Goal: Task Accomplishment & Management: Manage account settings

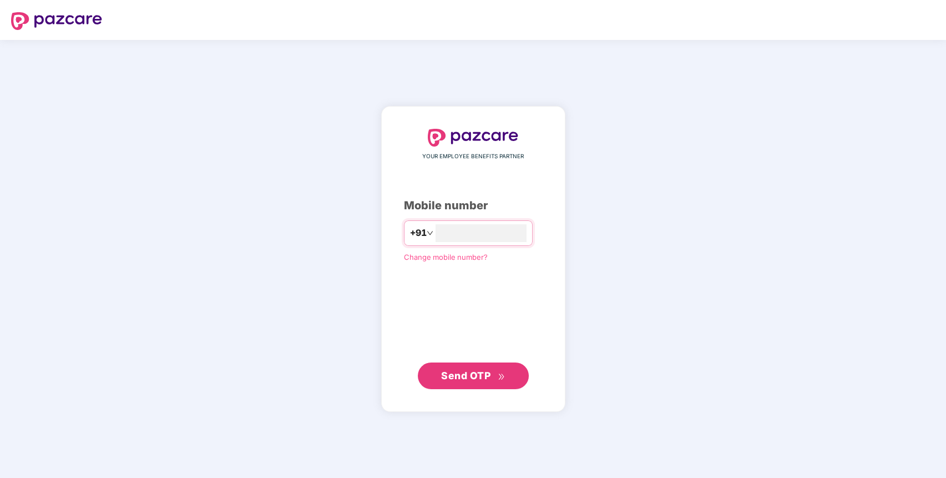
type input "**********"
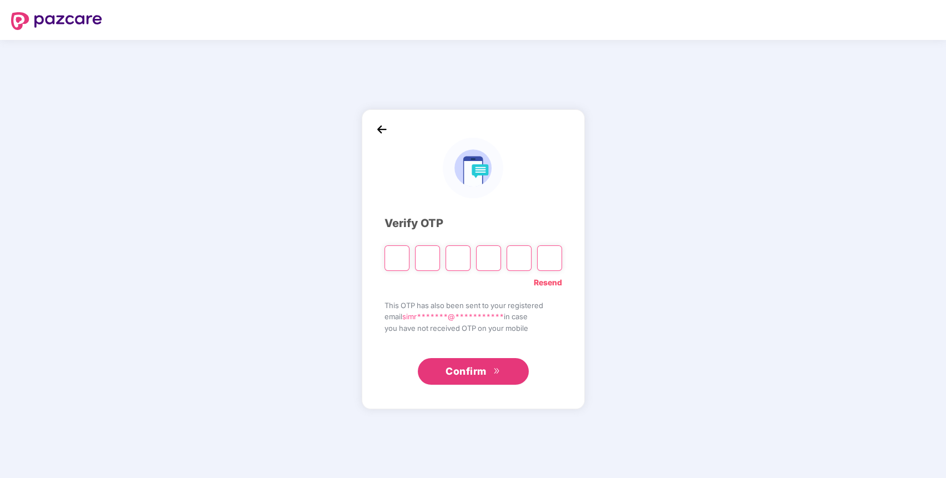
type input "*"
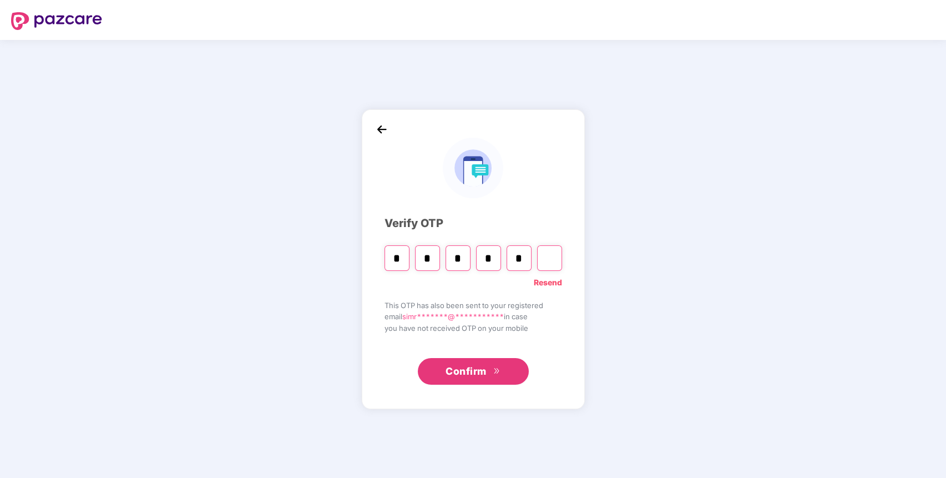
type input "*"
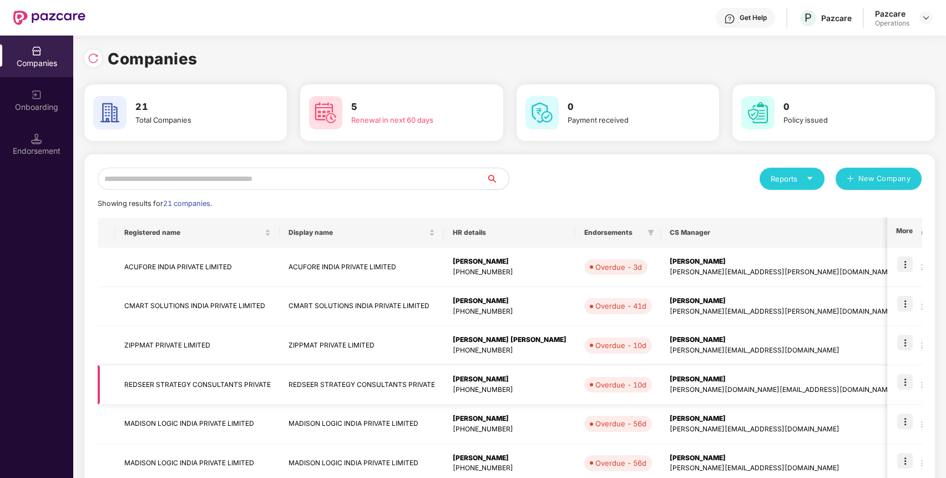
click at [141, 378] on td "REDSEER STRATEGY CONSULTANTS PRIVATE" at bounding box center [197, 384] width 164 height 39
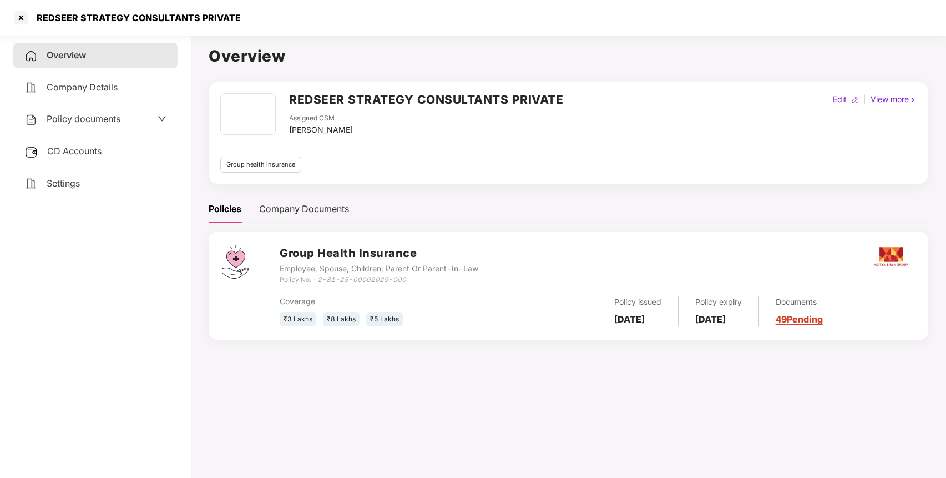
click at [80, 158] on div "CD Accounts" at bounding box center [95, 152] width 164 height 26
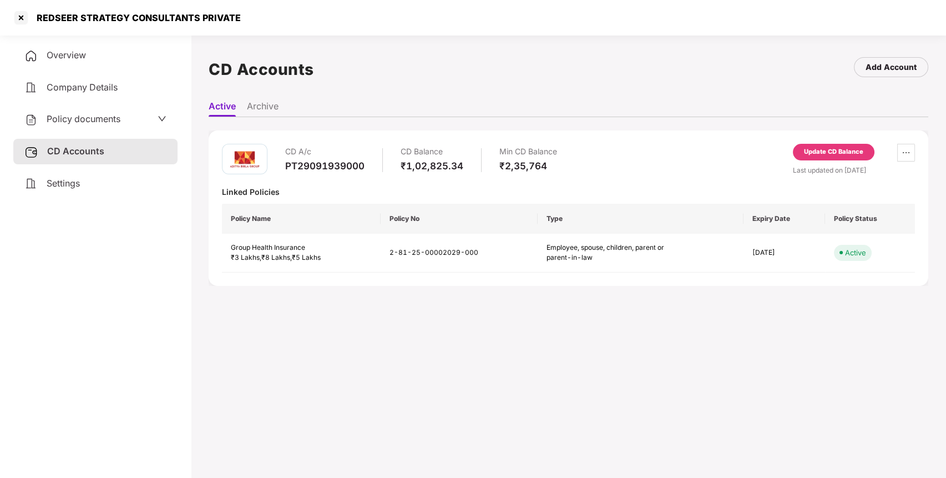
click at [818, 146] on div "Update CD Balance" at bounding box center [834, 152] width 82 height 17
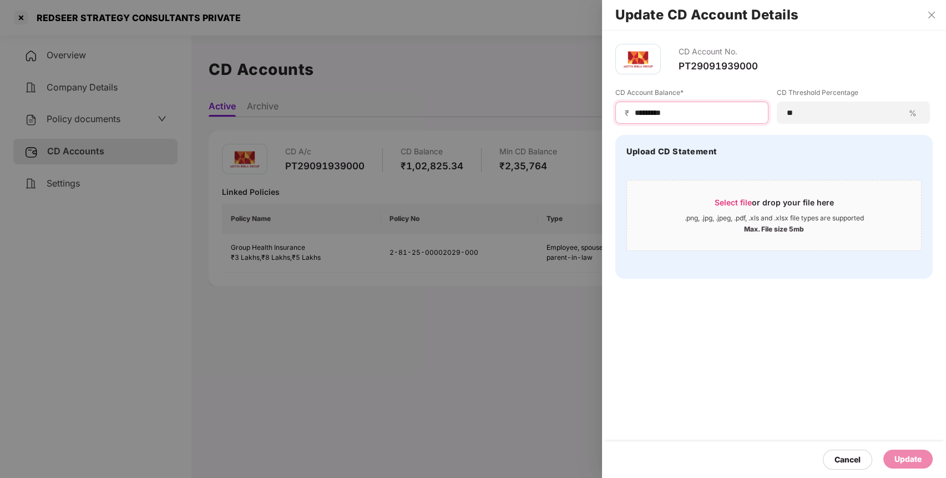
drag, startPoint x: 693, startPoint y: 113, endPoint x: 494, endPoint y: 142, distance: 200.8
click at [494, 142] on div "Update CD Account Details CD Account No. PT29091939000 CD Account Balance* ₹ **…" at bounding box center [473, 239] width 946 height 478
type input "*********"
click at [904, 459] on div "Update" at bounding box center [907, 459] width 27 height 12
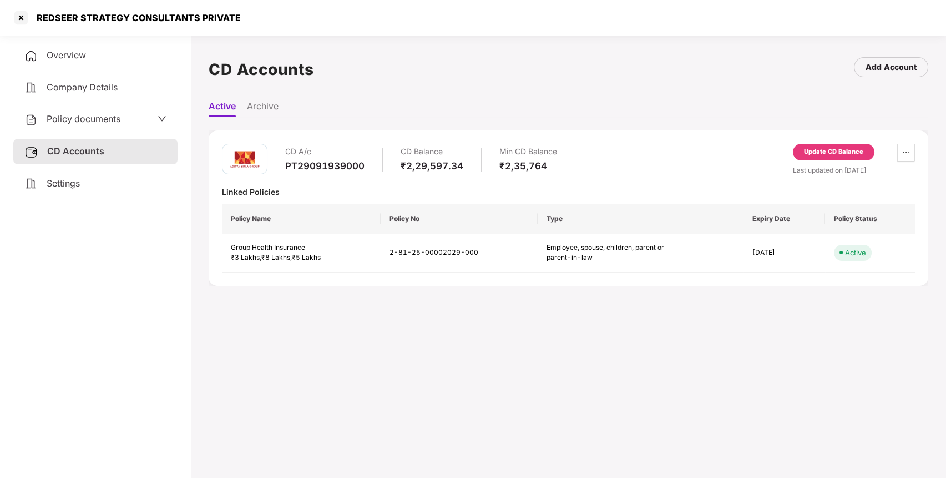
click at [146, 118] on div "Policy documents" at bounding box center [95, 119] width 142 height 14
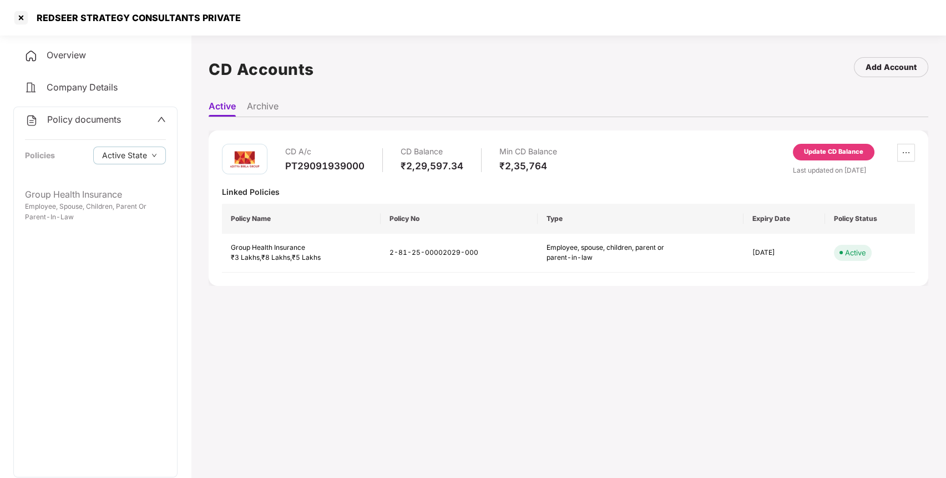
click at [343, 169] on div "PT29091939000" at bounding box center [324, 166] width 79 height 12
click at [105, 92] on span "Company Details" at bounding box center [82, 87] width 71 height 11
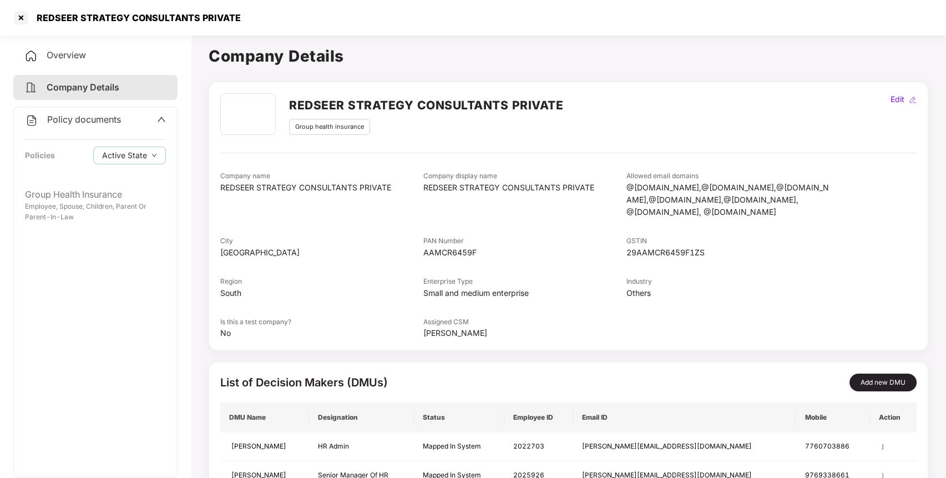
click at [86, 42] on aside "Overview Company Details Policy documents Policies Active State Group Health In…" at bounding box center [95, 254] width 191 height 447
click at [84, 54] on span "Overview" at bounding box center [66, 54] width 39 height 11
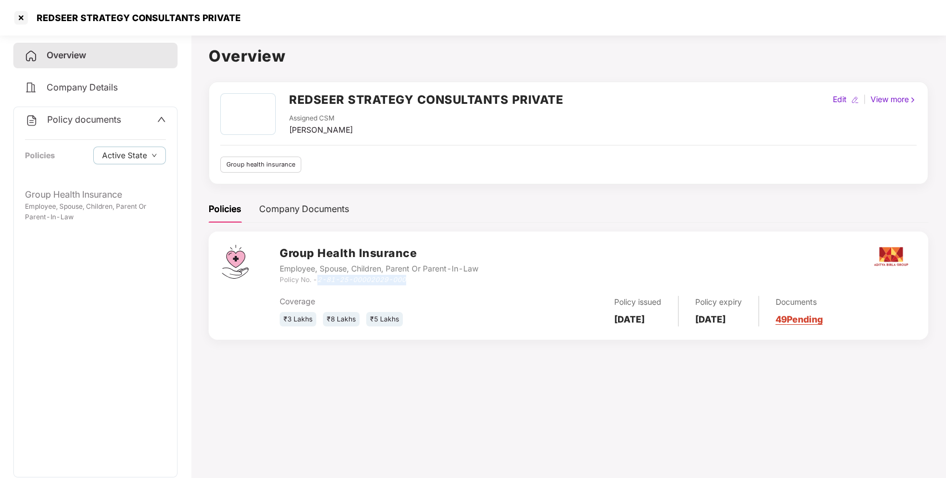
drag, startPoint x: 404, startPoint y: 279, endPoint x: 320, endPoint y: 281, distance: 84.4
click at [320, 281] on icon "2-81-25-00002029-000" at bounding box center [361, 279] width 89 height 8
copy icon "2-81-25-00002029-000"
click at [19, 20] on div at bounding box center [21, 18] width 18 height 18
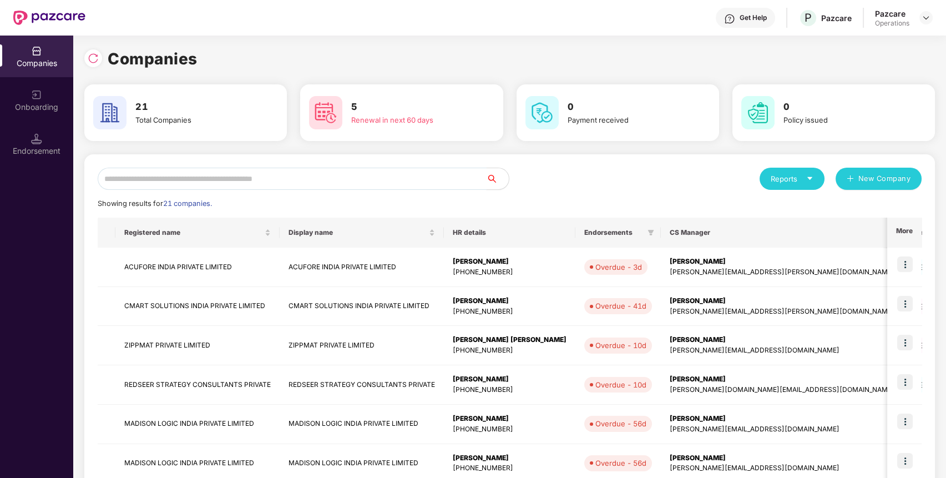
click at [268, 178] on input "text" at bounding box center [292, 179] width 389 height 22
type input "***"
click at [906, 380] on img at bounding box center [905, 382] width 16 height 16
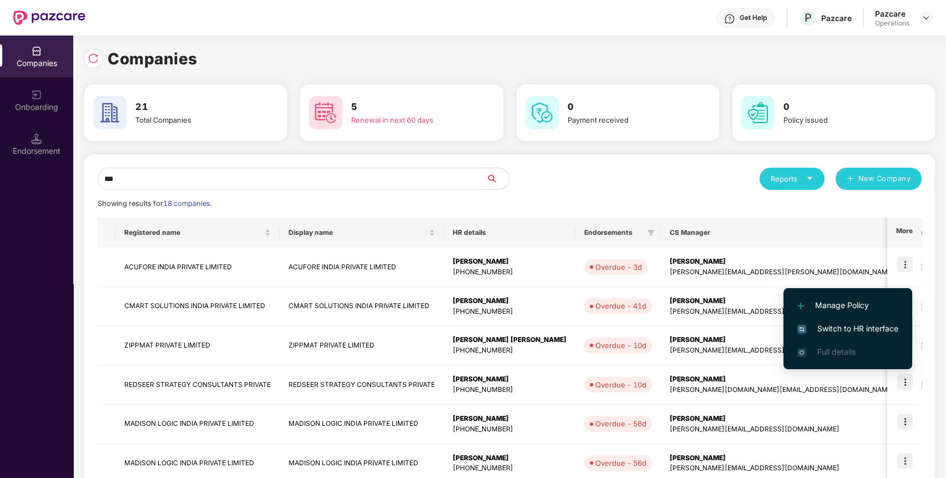
click at [861, 327] on span "Switch to HR interface" at bounding box center [847, 328] width 101 height 12
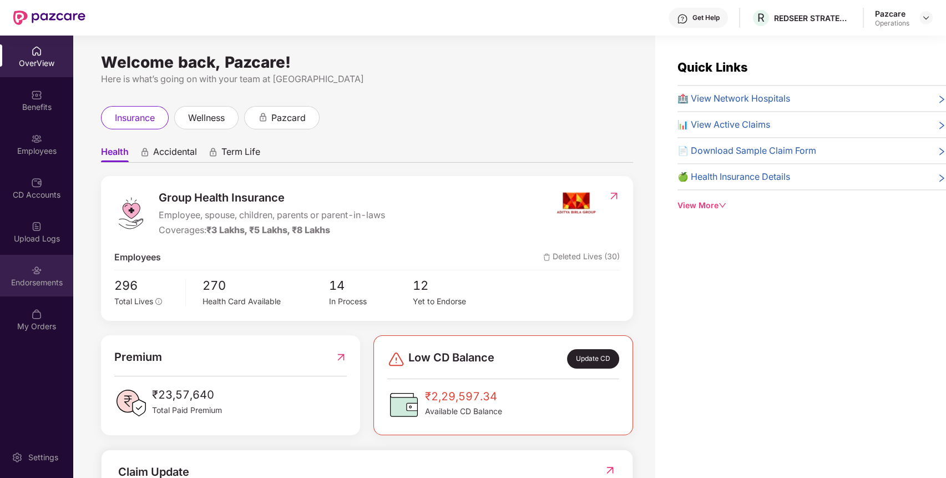
click at [27, 278] on div "Endorsements" at bounding box center [36, 282] width 73 height 11
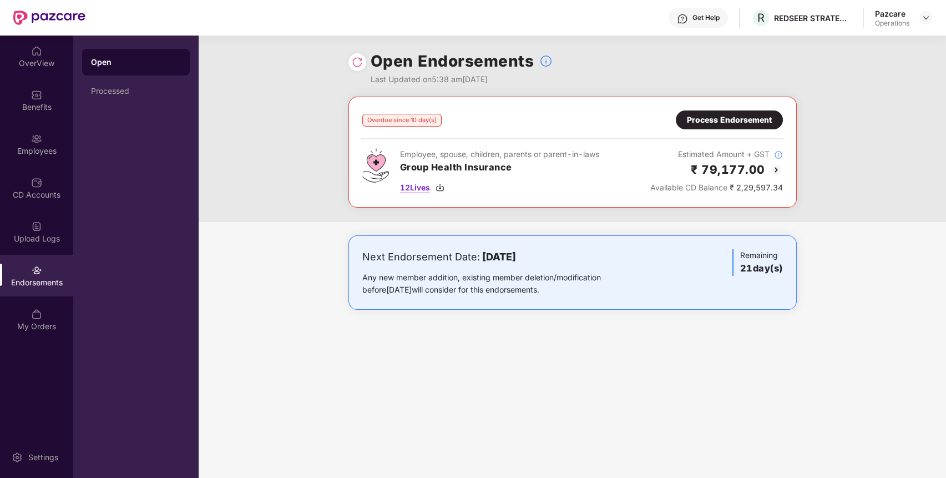
click at [424, 186] on span "12 Lives" at bounding box center [415, 187] width 30 height 12
click at [689, 114] on div "Process Endorsement" at bounding box center [729, 120] width 85 height 12
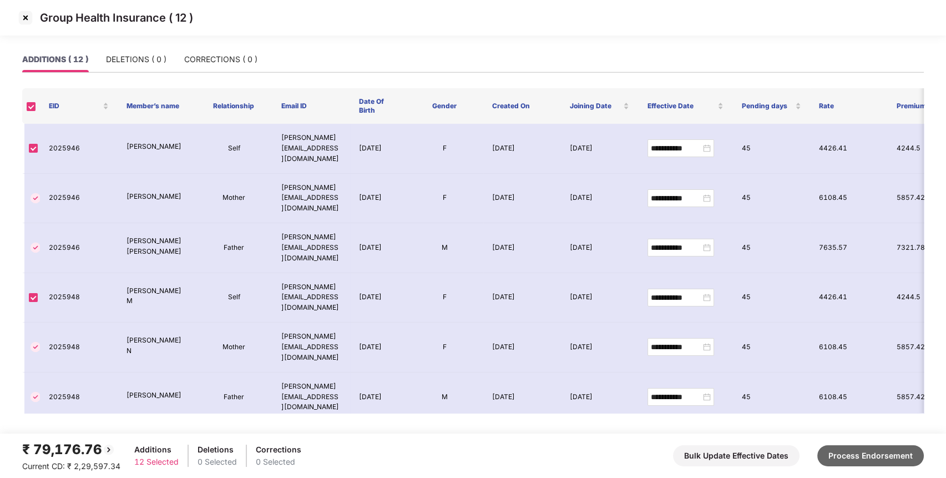
click at [848, 453] on button "Process Endorsement" at bounding box center [870, 455] width 107 height 21
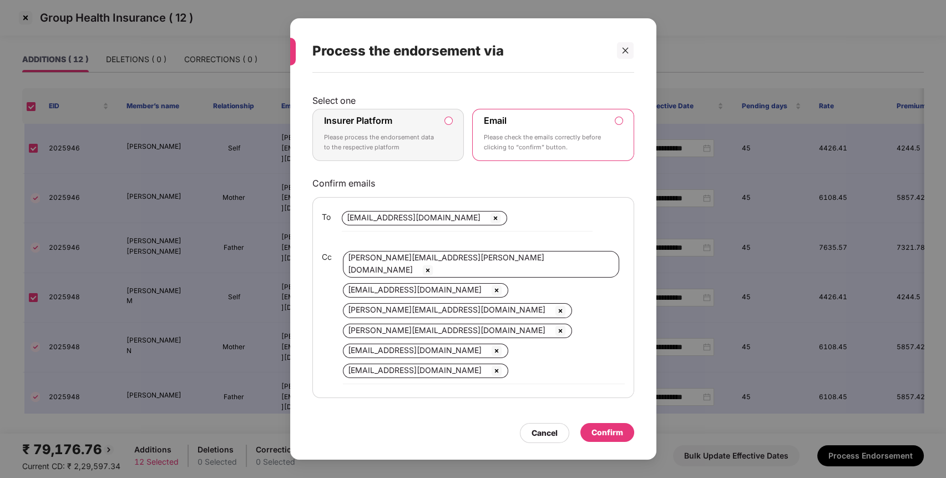
click at [404, 115] on div "Insurer Platform Please process the endorsement data to the respective platform" at bounding box center [380, 135] width 113 height 40
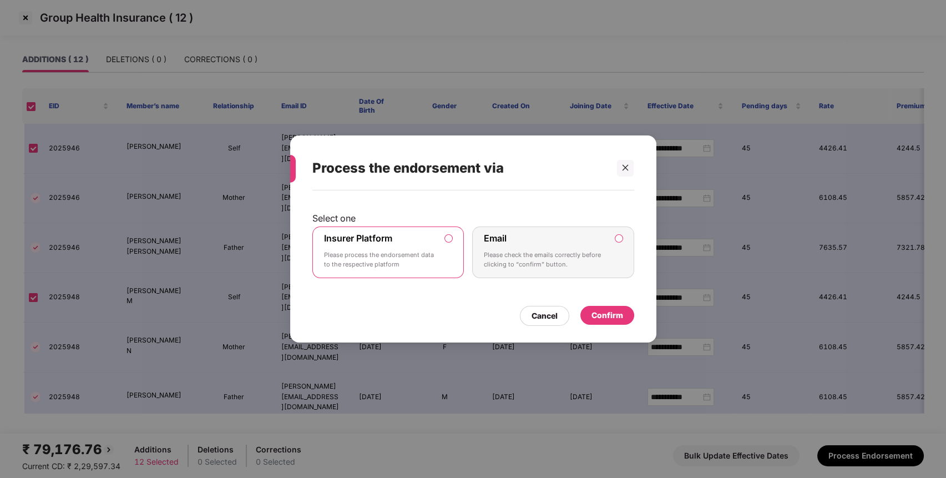
click at [612, 315] on div "Confirm" at bounding box center [607, 315] width 32 height 12
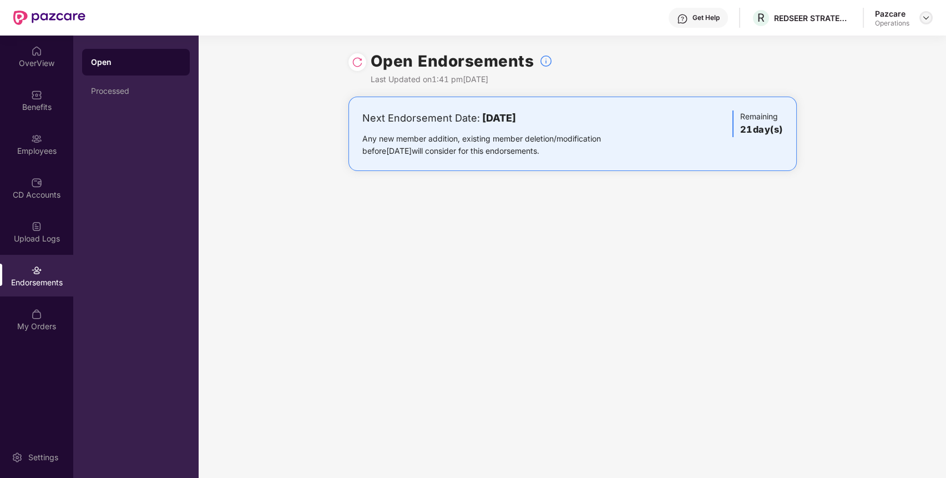
click at [928, 21] on img at bounding box center [925, 17] width 9 height 9
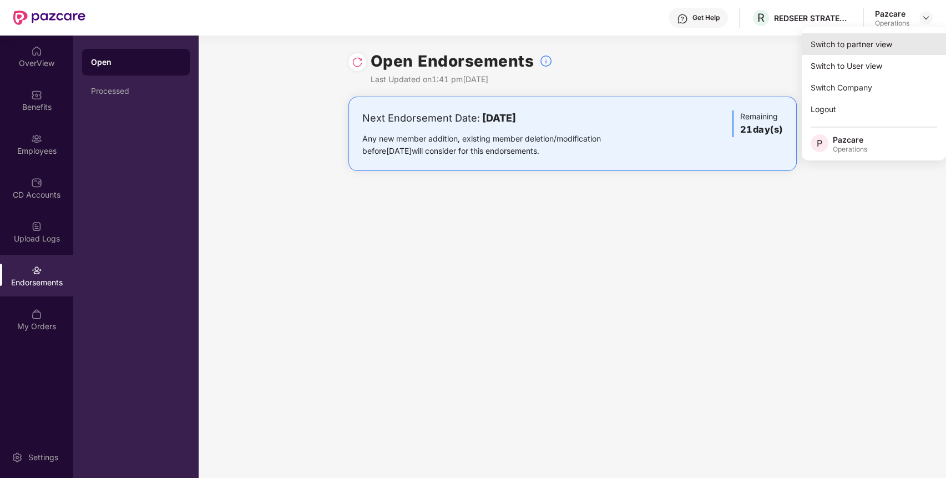
click at [890, 40] on div "Switch to partner view" at bounding box center [874, 44] width 144 height 22
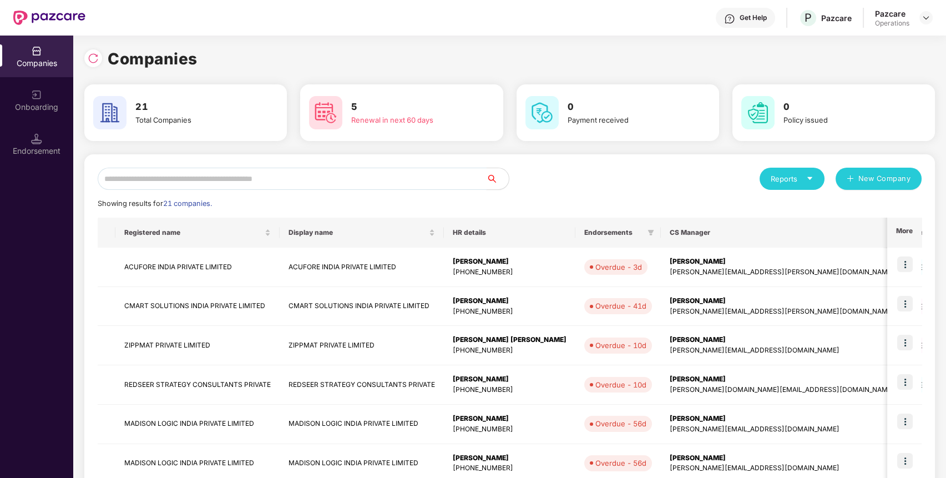
click at [442, 180] on input "text" at bounding box center [292, 179] width 389 height 22
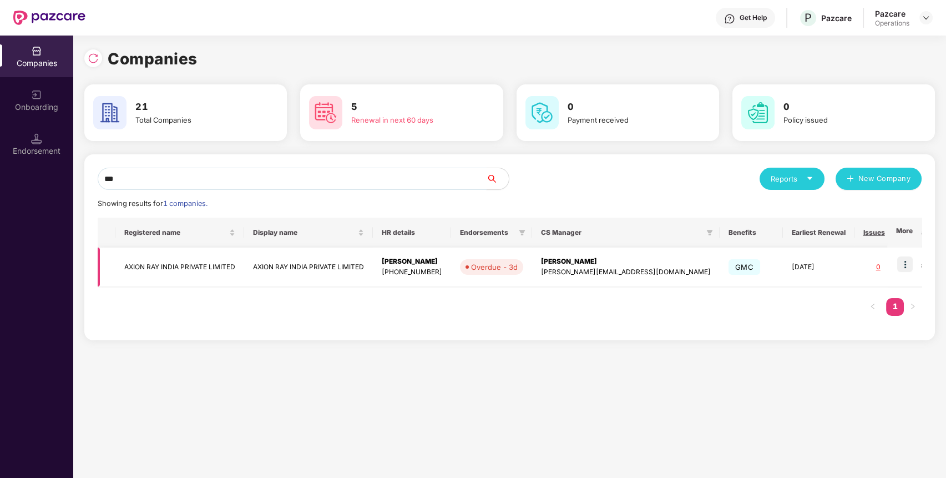
type input "***"
click at [908, 259] on img at bounding box center [905, 264] width 16 height 16
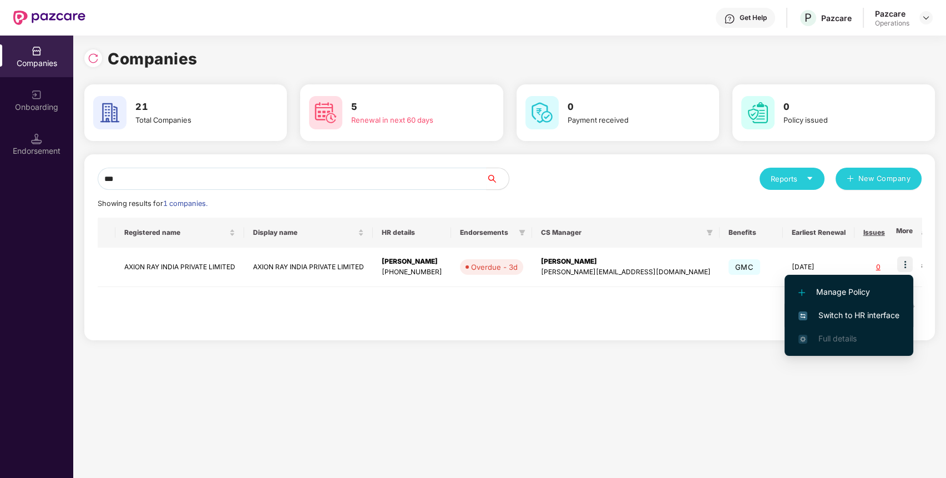
click at [853, 315] on span "Switch to HR interface" at bounding box center [848, 315] width 101 height 12
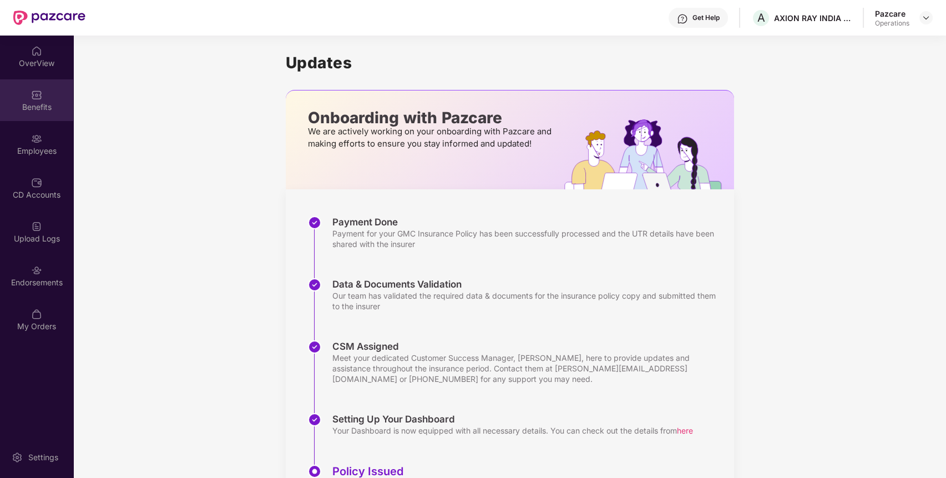
click at [38, 98] on img at bounding box center [36, 94] width 11 height 11
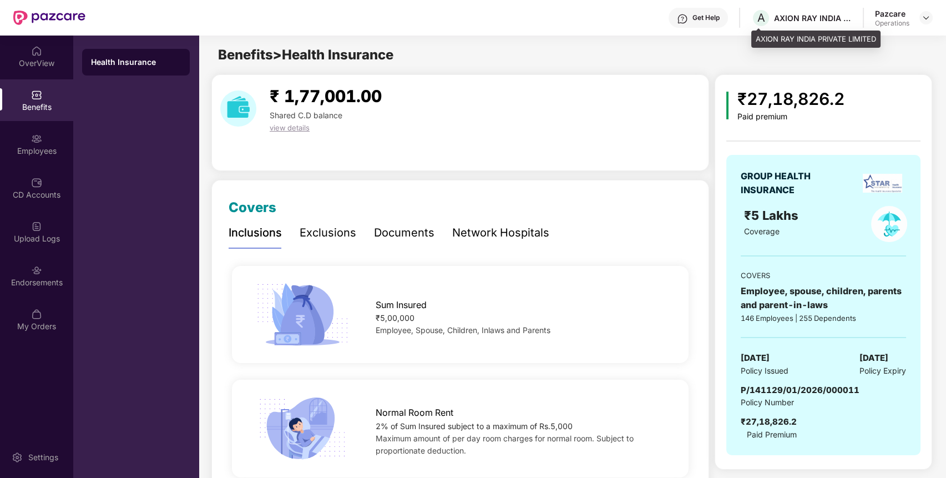
click at [800, 17] on div "AXION RAY INDIA PRIVATE LIMITED" at bounding box center [813, 18] width 78 height 11
copy div "AXION RAY INDIA PRIVATE LIMITED"
click at [800, 17] on div "AXION RAY INDIA PRIVATE LIMITED" at bounding box center [813, 18] width 78 height 11
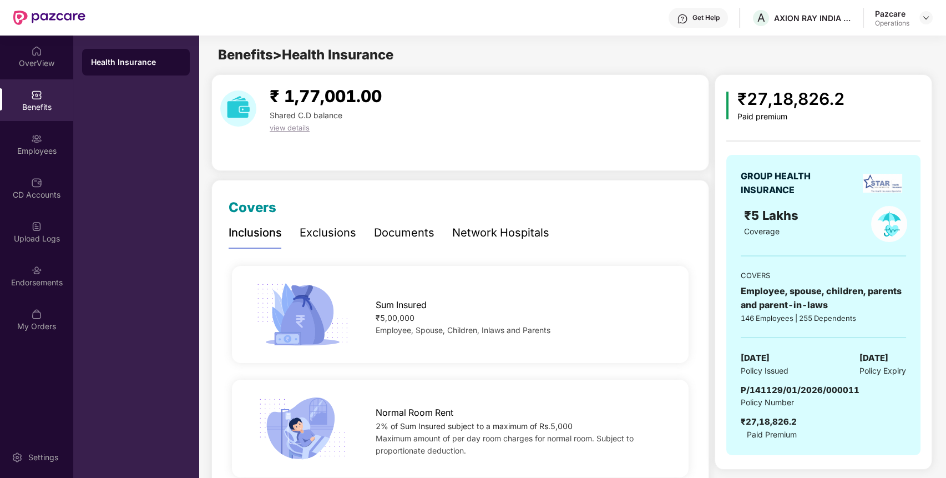
click at [774, 395] on div "P/141129/01/2026/000011" at bounding box center [800, 389] width 119 height 13
click at [789, 387] on span "P/141129/01/2026/000011" at bounding box center [800, 389] width 119 height 11
copy span "P/141129/01/2026/000011"
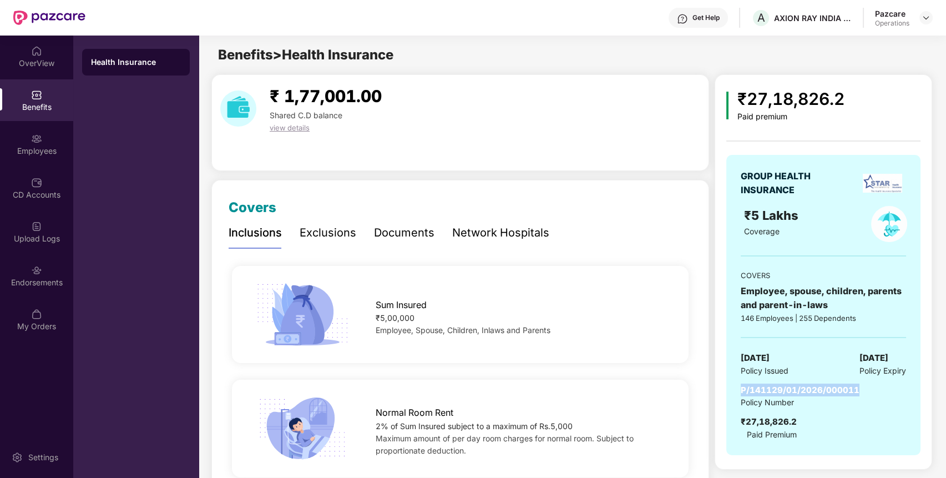
click at [789, 387] on span "P/141129/01/2026/000011" at bounding box center [800, 389] width 119 height 11
click at [52, 263] on div "Endorsements" at bounding box center [36, 276] width 73 height 42
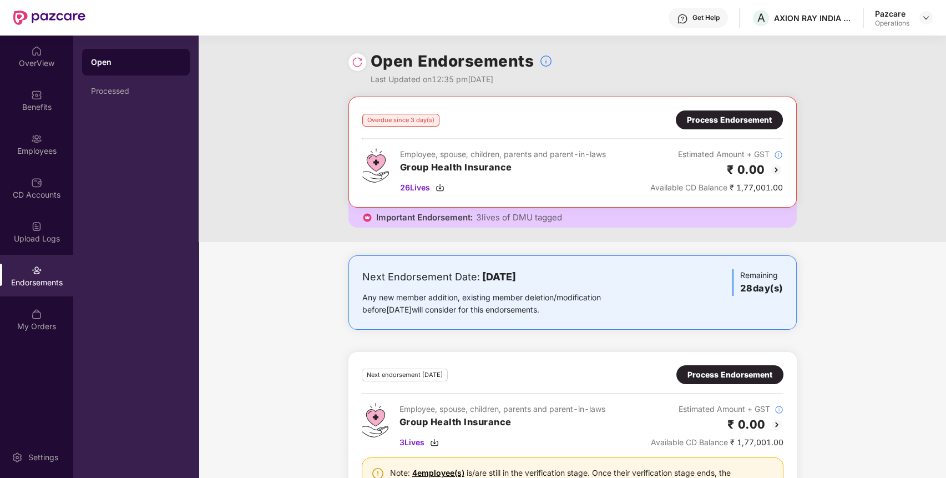
click at [771, 117] on div "Process Endorsement" at bounding box center [729, 120] width 85 height 12
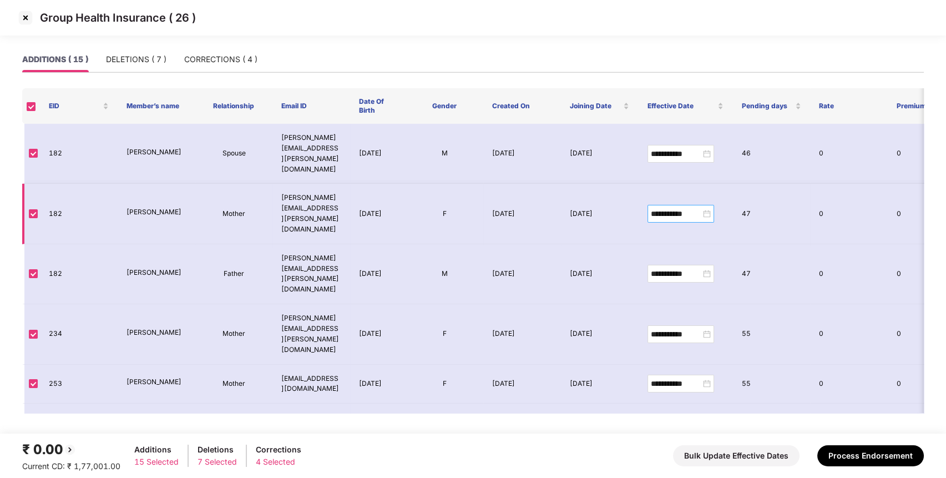
click at [706, 207] on div "**********" at bounding box center [681, 213] width 60 height 12
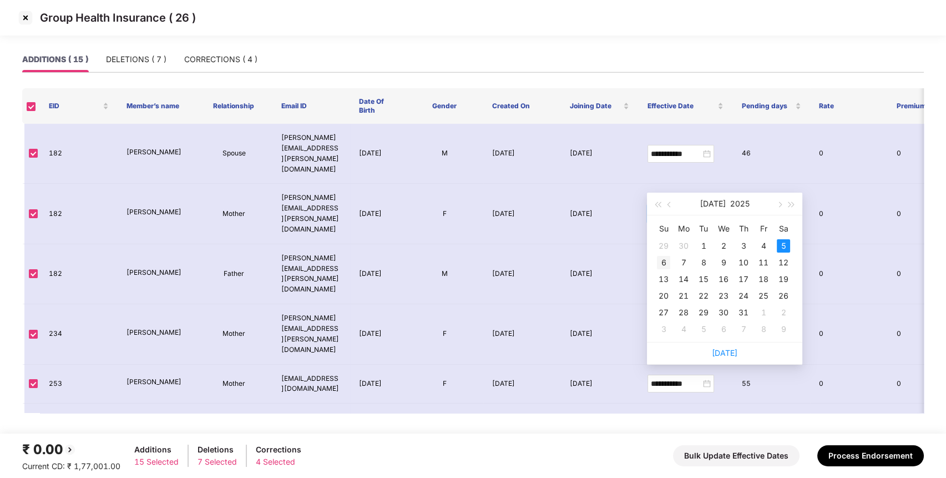
type input "**********"
click at [663, 264] on div "6" at bounding box center [663, 262] width 13 height 13
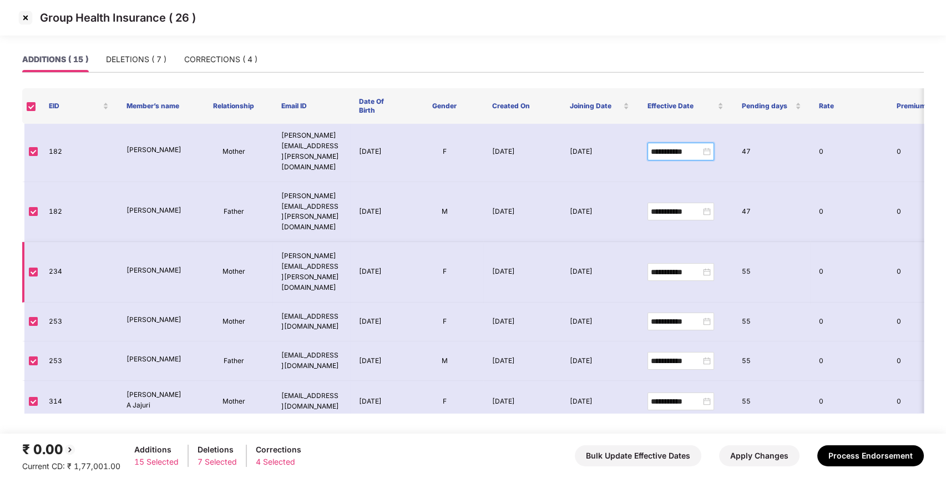
scroll to position [68, 0]
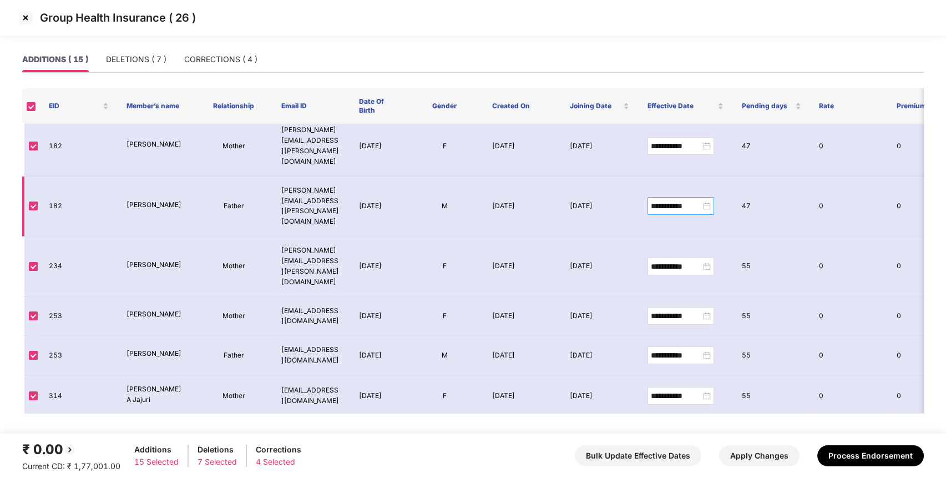
click at [705, 200] on div "**********" at bounding box center [681, 206] width 60 height 12
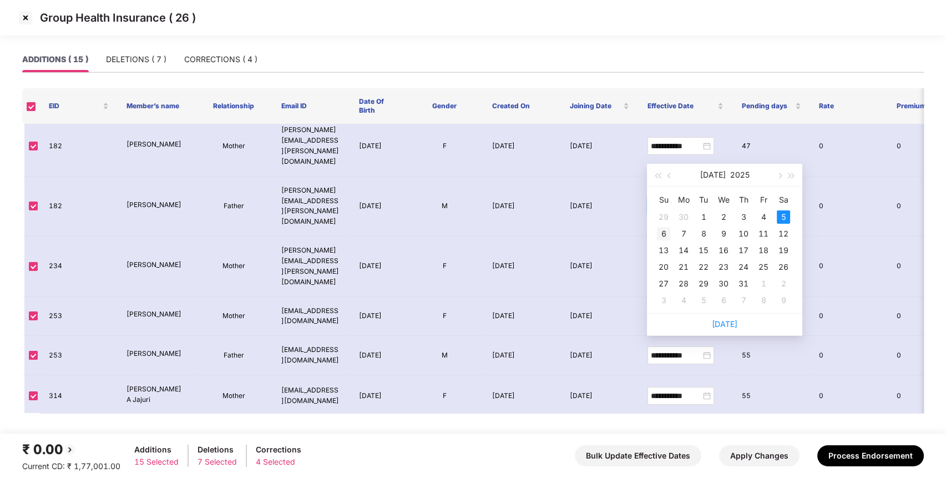
type input "**********"
click at [666, 236] on div "6" at bounding box center [663, 233] width 13 height 13
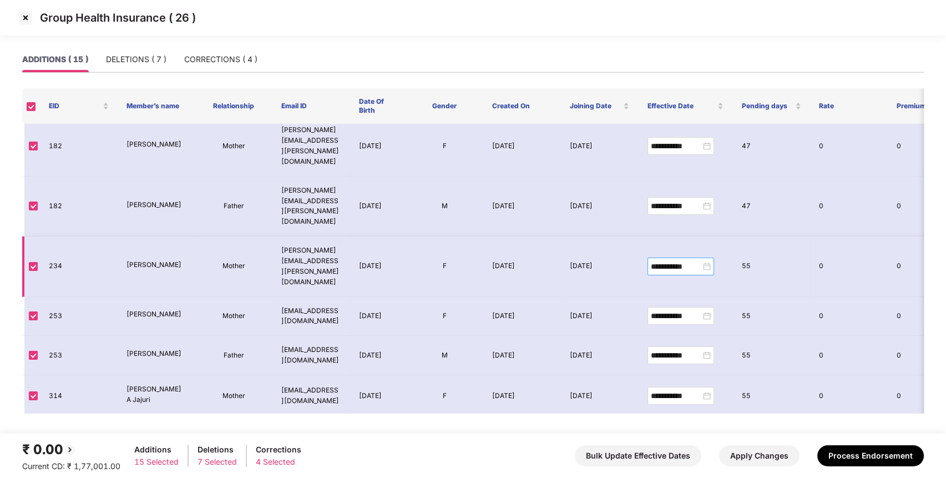
click at [709, 260] on div "**********" at bounding box center [681, 266] width 60 height 12
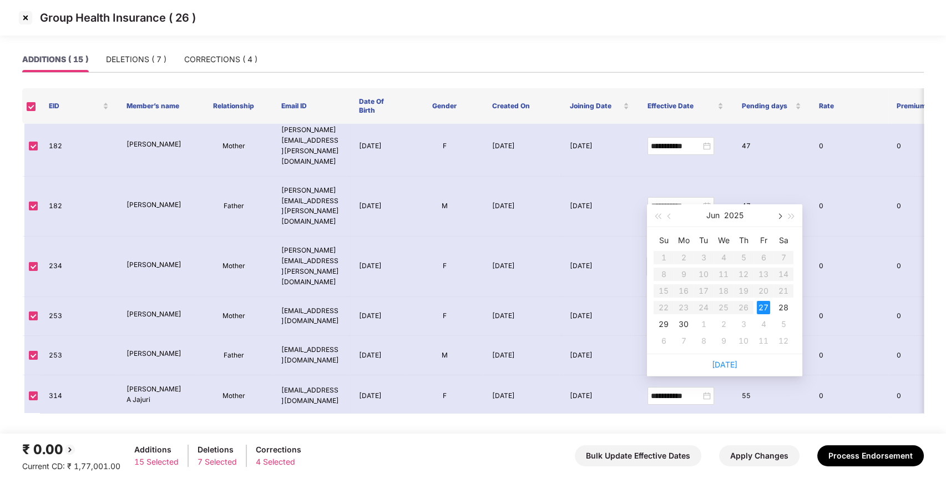
click at [779, 217] on span "button" at bounding box center [779, 217] width 6 height 6
type input "**********"
click at [661, 274] on div "6" at bounding box center [663, 273] width 13 height 13
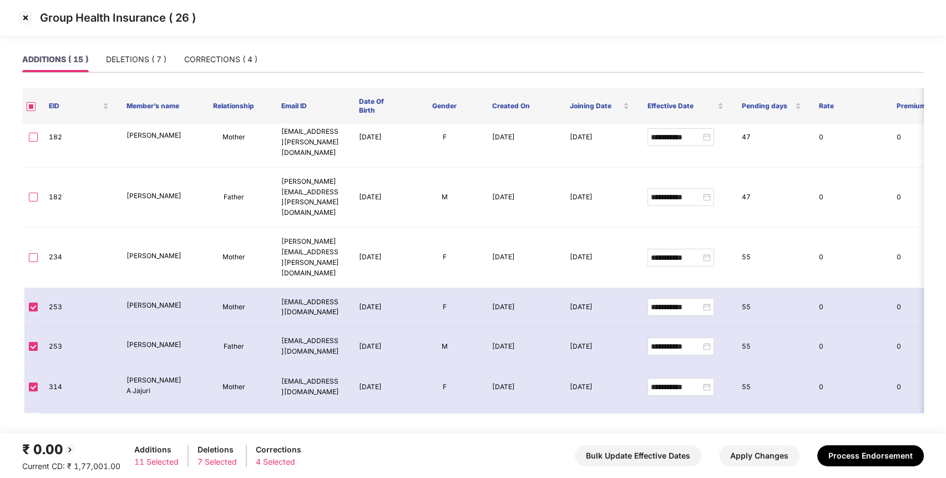
scroll to position [75, 0]
click at [649, 457] on button "Bulk Update Effective Dates" at bounding box center [638, 455] width 126 height 21
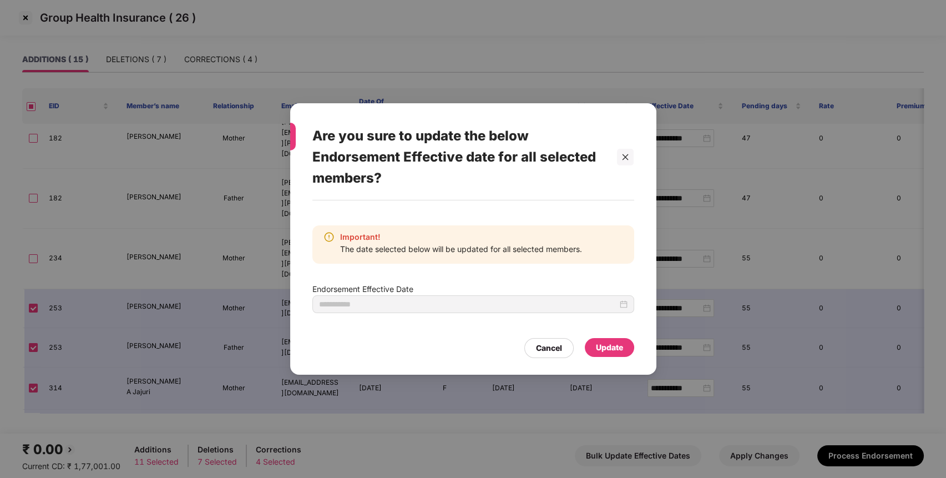
click at [501, 203] on div "Important! The date selected below will be updated for all selected members. En…" at bounding box center [473, 281] width 366 height 163
click at [625, 304] on div at bounding box center [473, 304] width 308 height 12
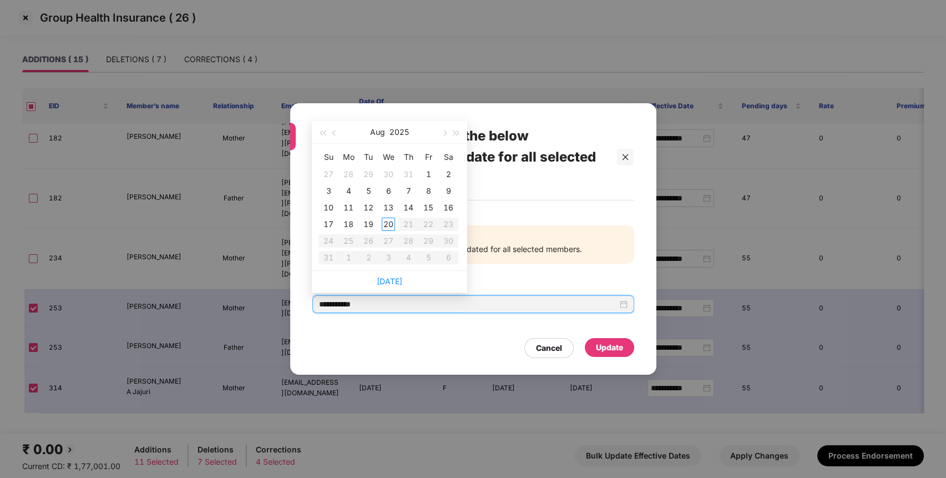
type input "**********"
click at [333, 135] on button "button" at bounding box center [334, 132] width 12 height 22
type input "**********"
click at [331, 188] on div "6" at bounding box center [328, 190] width 13 height 13
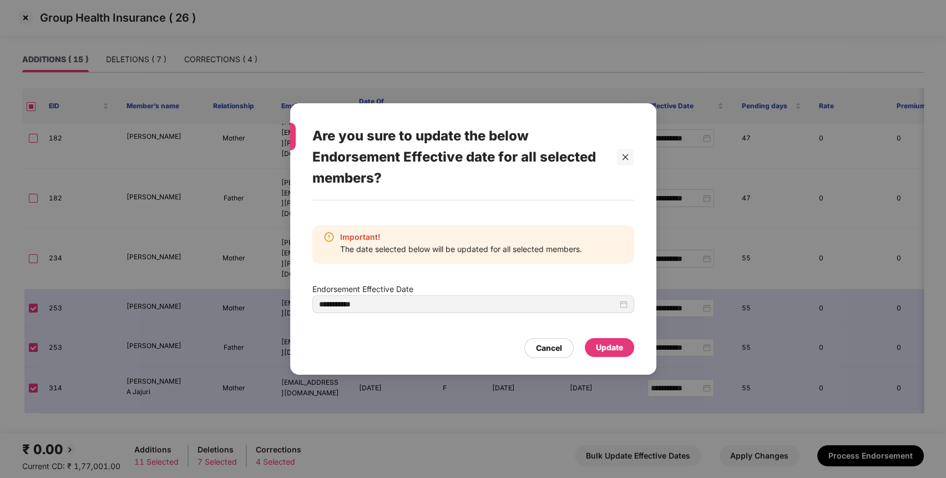
click at [619, 343] on div "Update" at bounding box center [609, 347] width 27 height 12
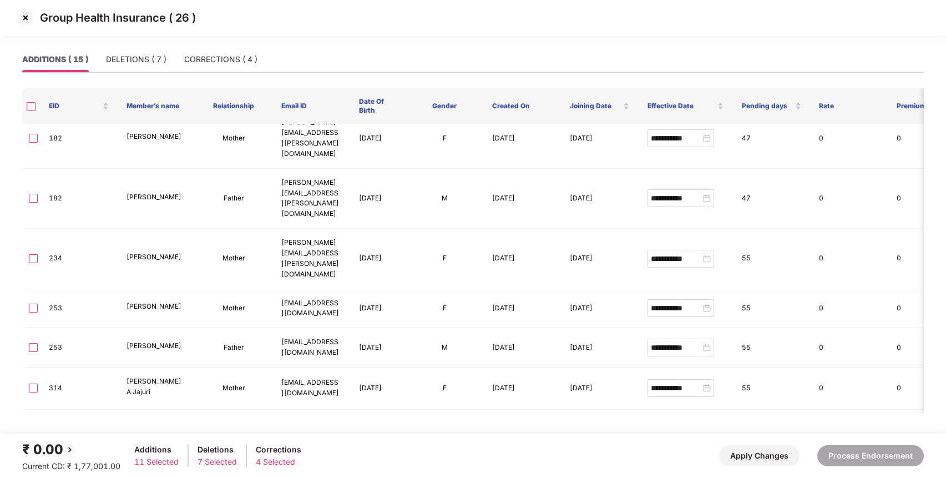
type input "**********"
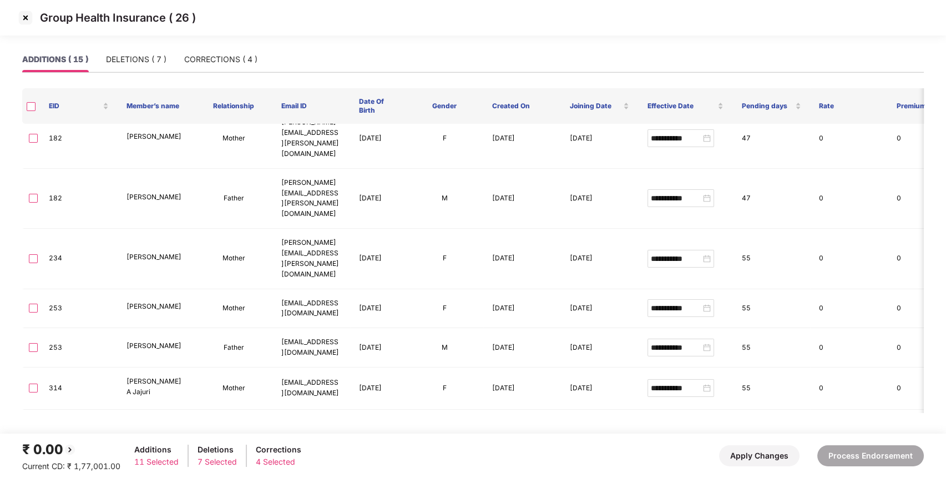
type input "**********"
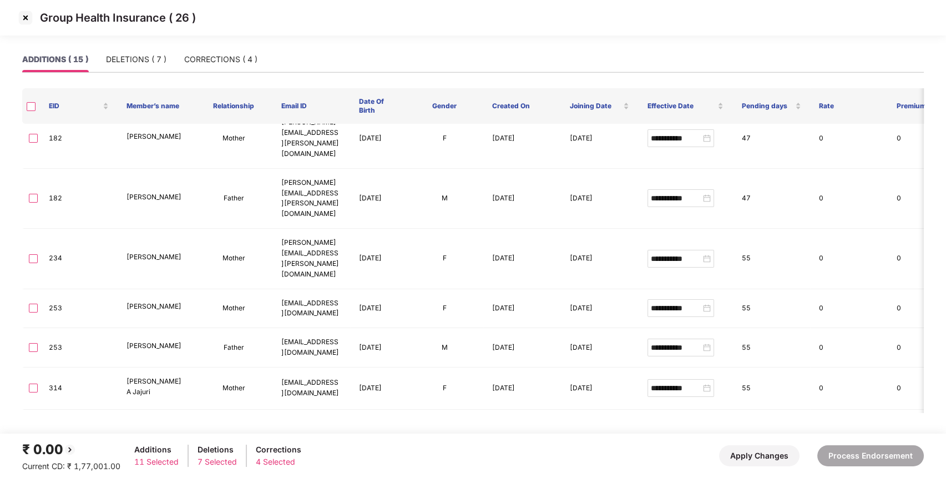
type input "**********"
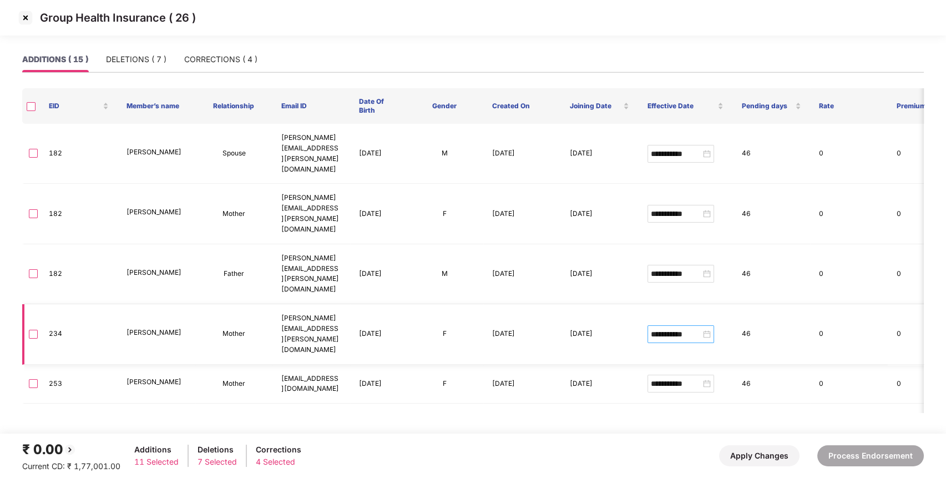
scroll to position [301, 0]
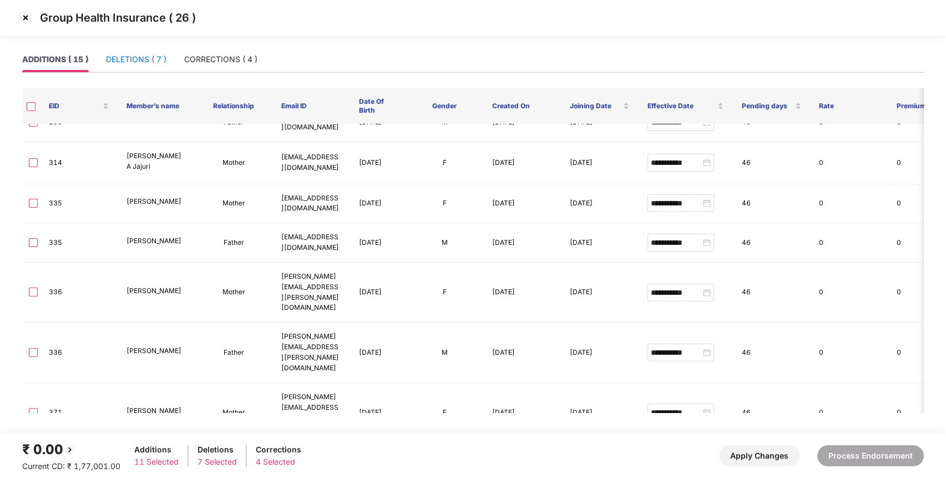
click at [140, 63] on div "DELETIONS ( 7 )" at bounding box center [136, 59] width 60 height 12
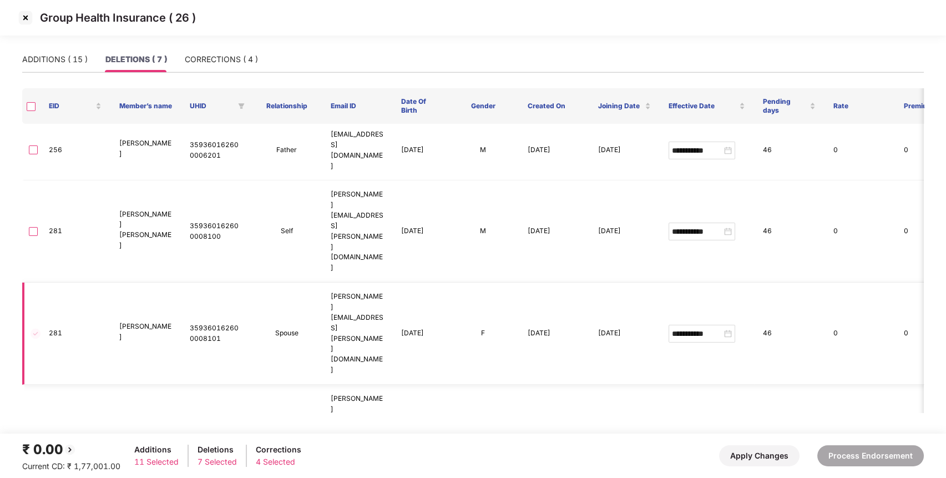
scroll to position [0, 0]
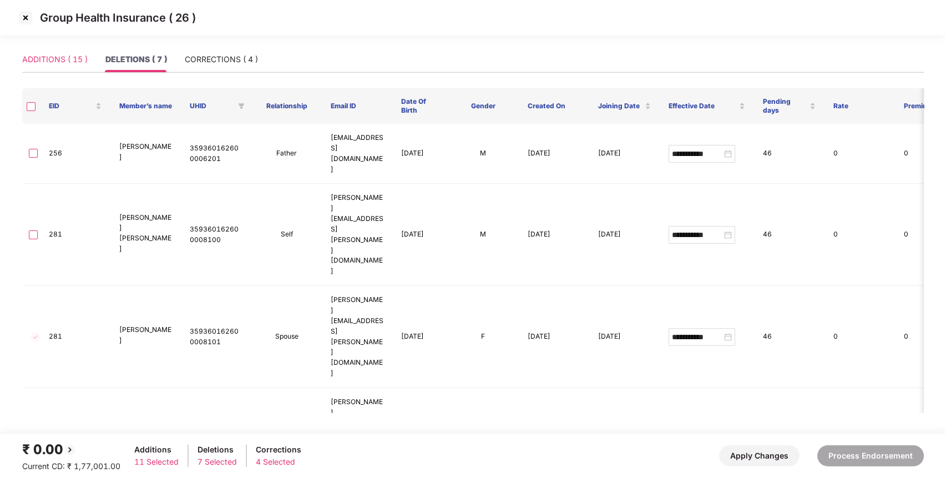
click at [49, 52] on div "ADDITIONS ( 15 )" at bounding box center [54, 60] width 65 height 26
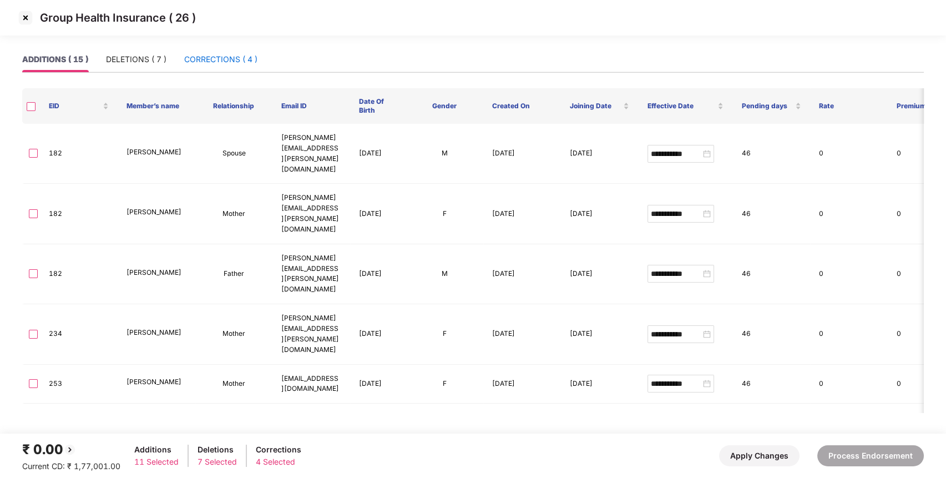
click at [231, 59] on div "CORRECTIONS ( 4 )" at bounding box center [220, 59] width 73 height 12
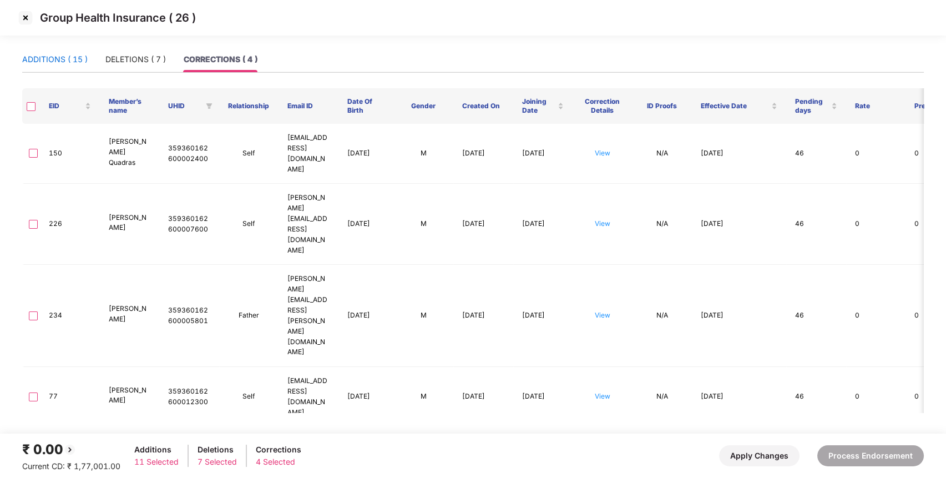
click at [57, 61] on div "ADDITIONS ( 15 )" at bounding box center [54, 59] width 65 height 12
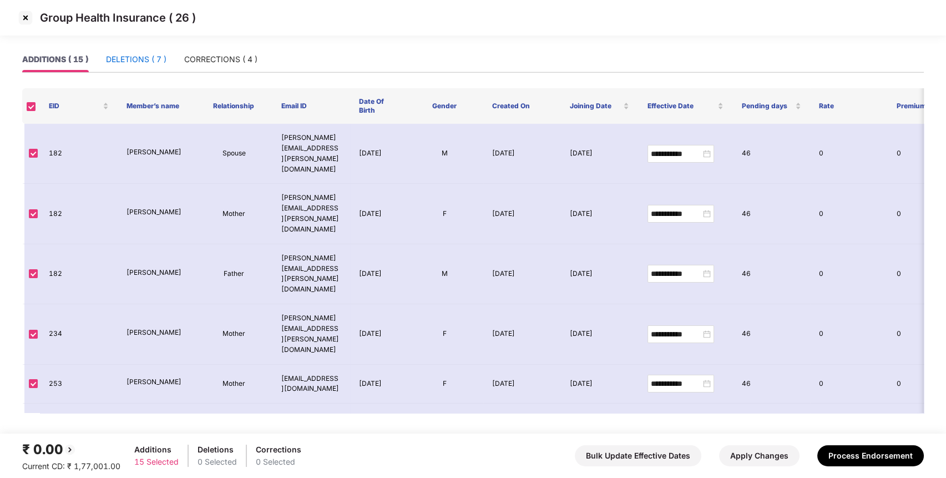
click at [164, 57] on div "DELETIONS ( 7 )" at bounding box center [136, 59] width 60 height 12
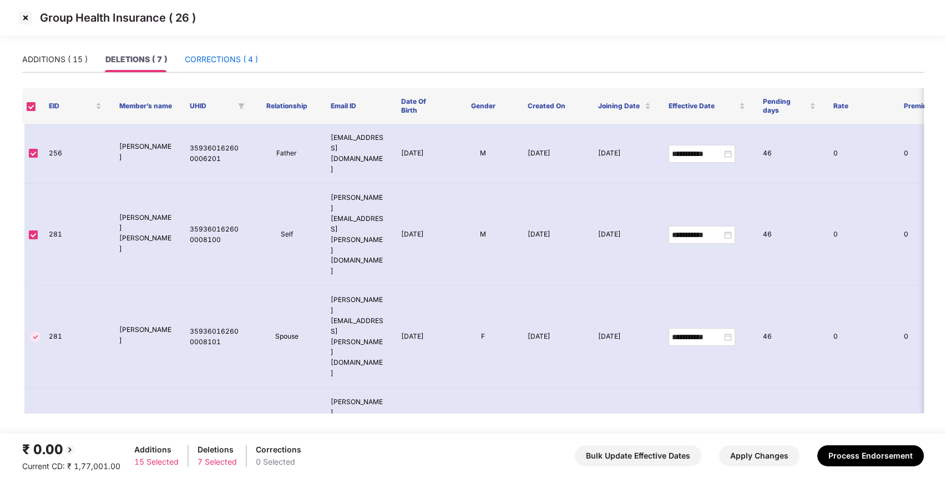
click at [232, 57] on div "CORRECTIONS ( 4 )" at bounding box center [221, 59] width 73 height 12
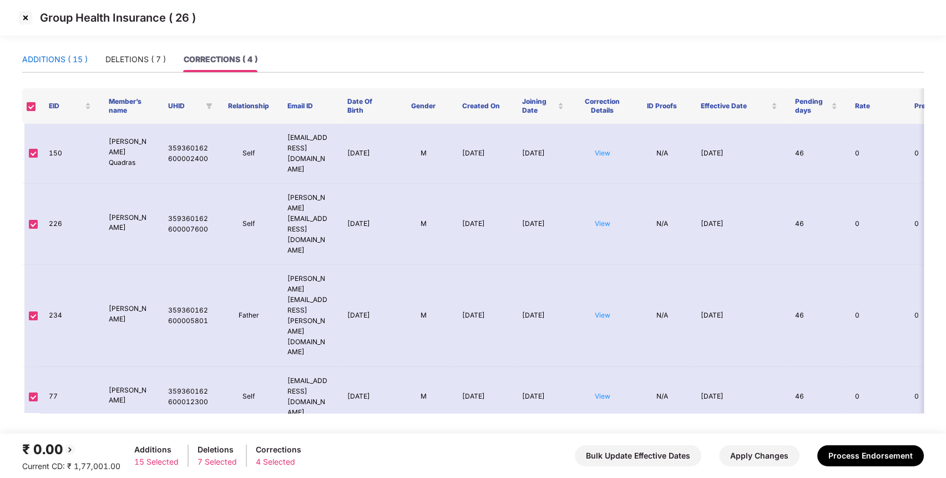
click at [60, 59] on div "ADDITIONS ( 15 )" at bounding box center [54, 59] width 65 height 12
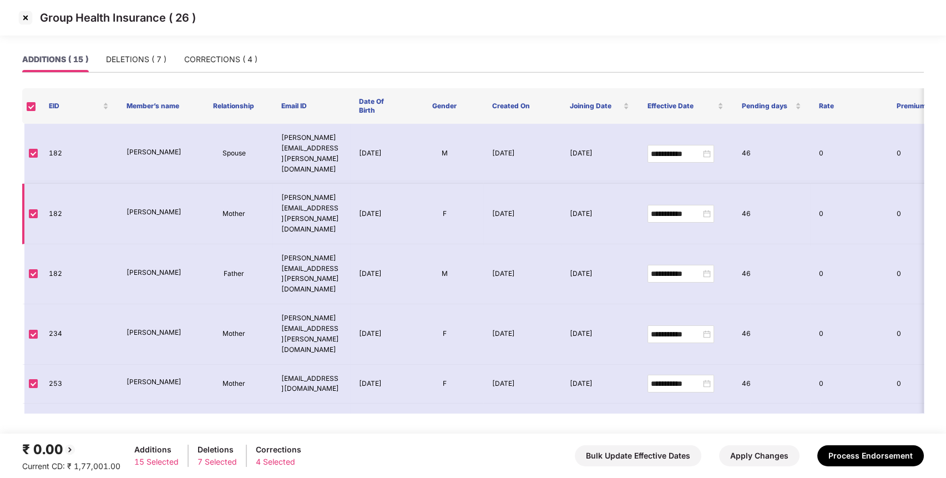
click at [451, 184] on td "F" at bounding box center [445, 214] width 78 height 60
click at [408, 244] on td "M" at bounding box center [445, 274] width 78 height 60
click at [130, 58] on div "DELETIONS ( 7 )" at bounding box center [136, 59] width 60 height 12
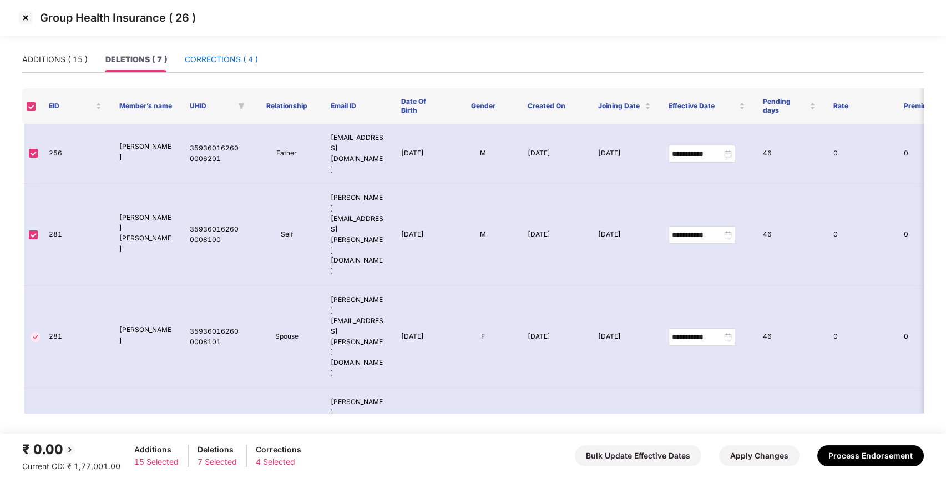
click at [207, 60] on div "CORRECTIONS ( 4 )" at bounding box center [221, 59] width 73 height 12
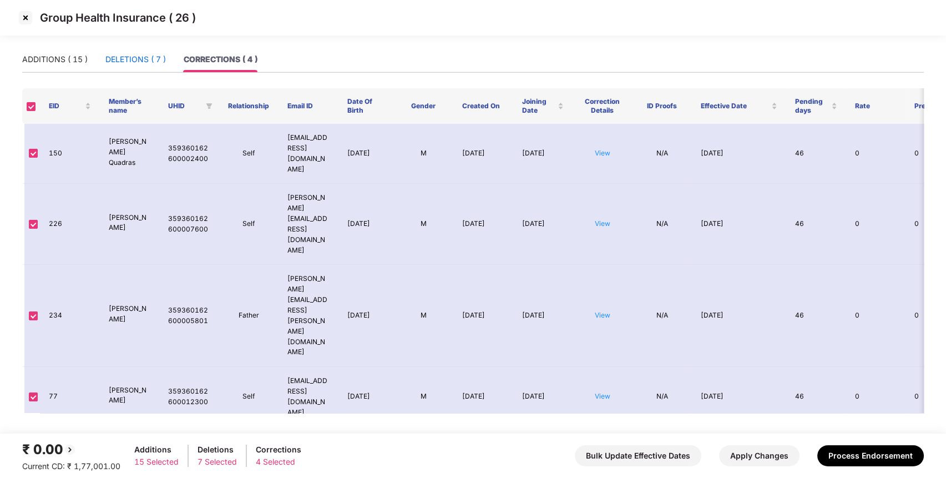
click at [138, 58] on div "DELETIONS ( 7 )" at bounding box center [135, 59] width 60 height 12
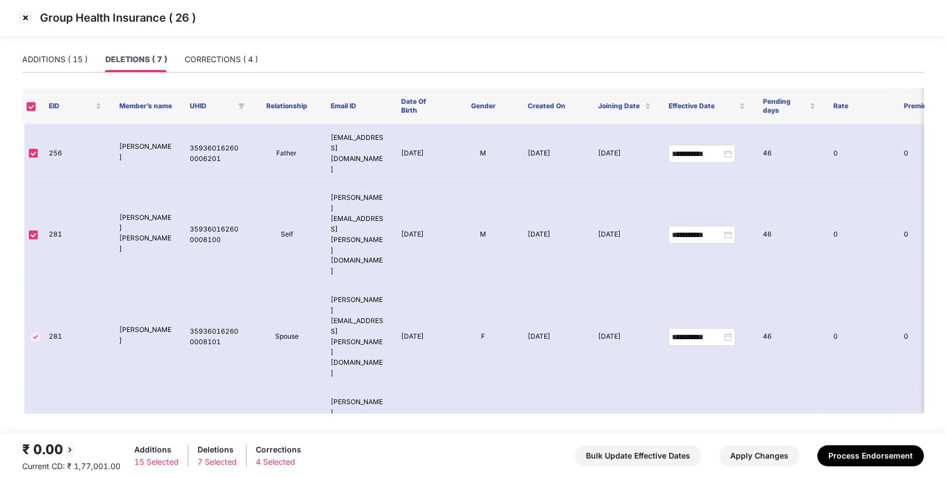
scroll to position [3, 0]
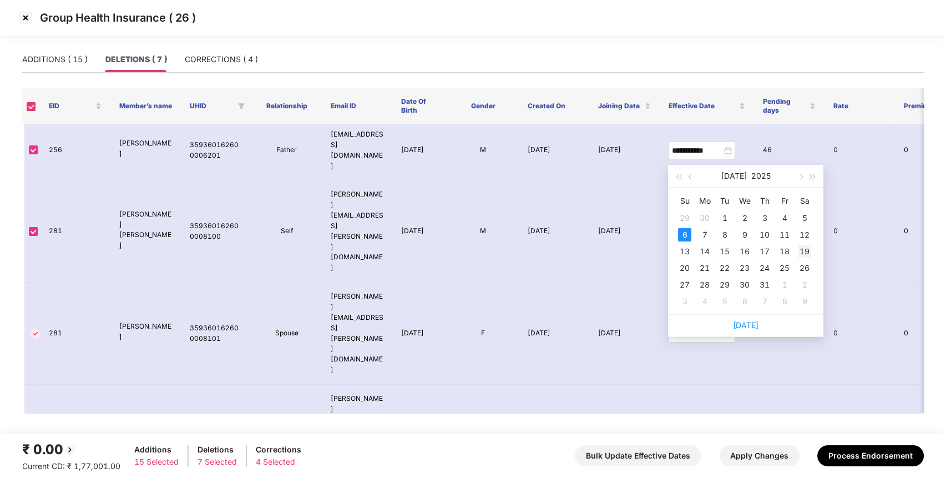
click at [794, 252] on td "19" at bounding box center [804, 251] width 20 height 17
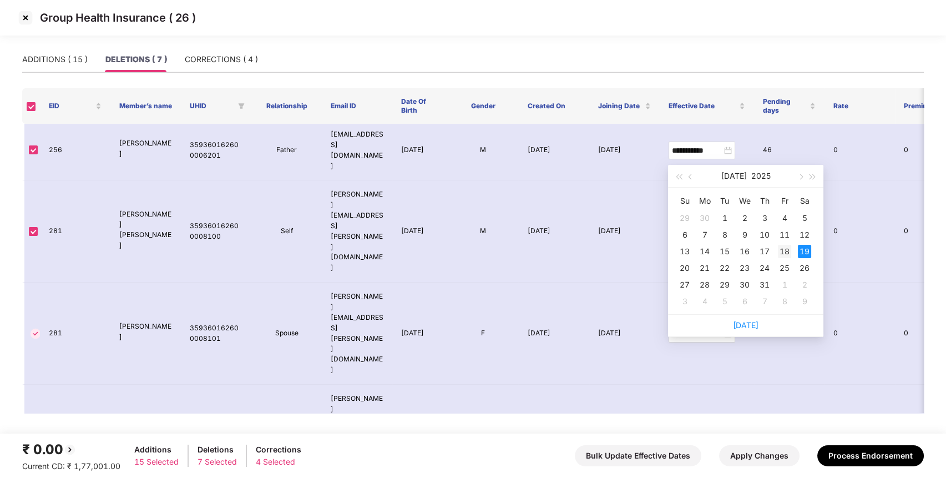
click at [788, 249] on div "18" at bounding box center [784, 251] width 13 height 13
type input "**********"
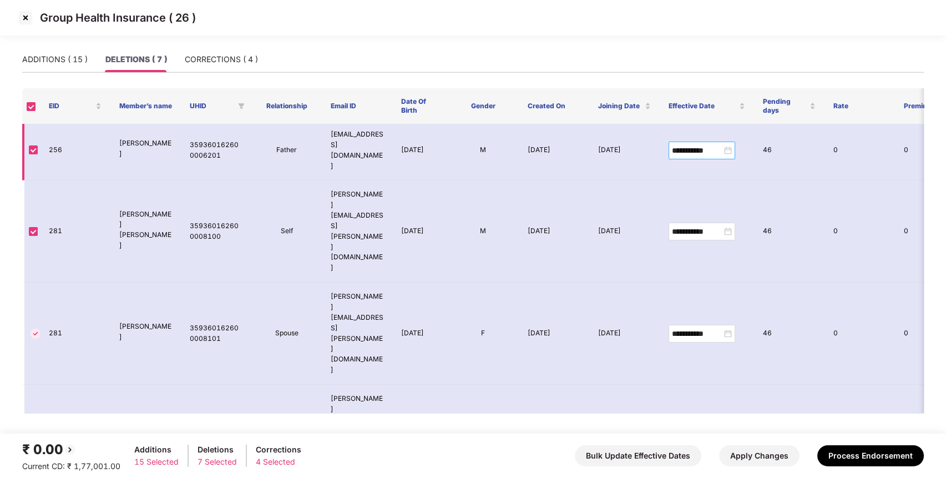
click at [731, 144] on div "**********" at bounding box center [702, 150] width 60 height 12
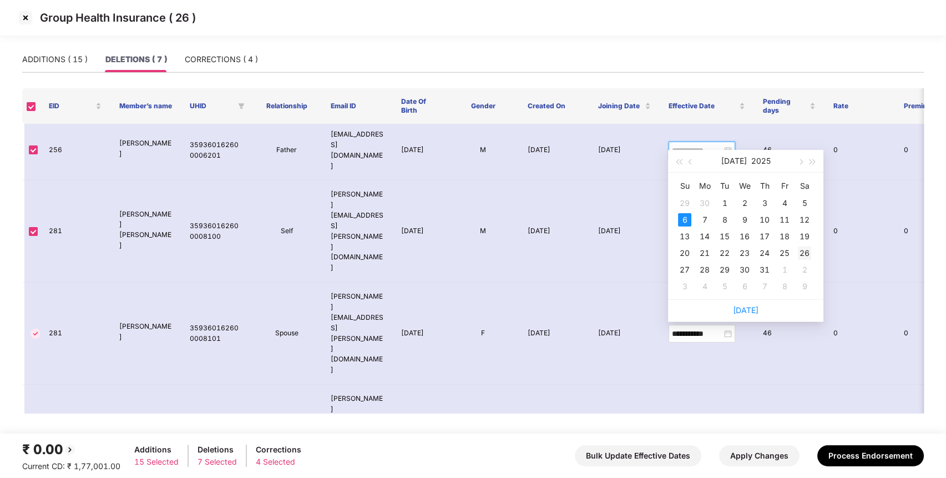
click at [804, 248] on div "26" at bounding box center [804, 252] width 13 height 13
type input "**********"
click at [647, 282] on td "27 June 2025" at bounding box center [624, 333] width 70 height 102
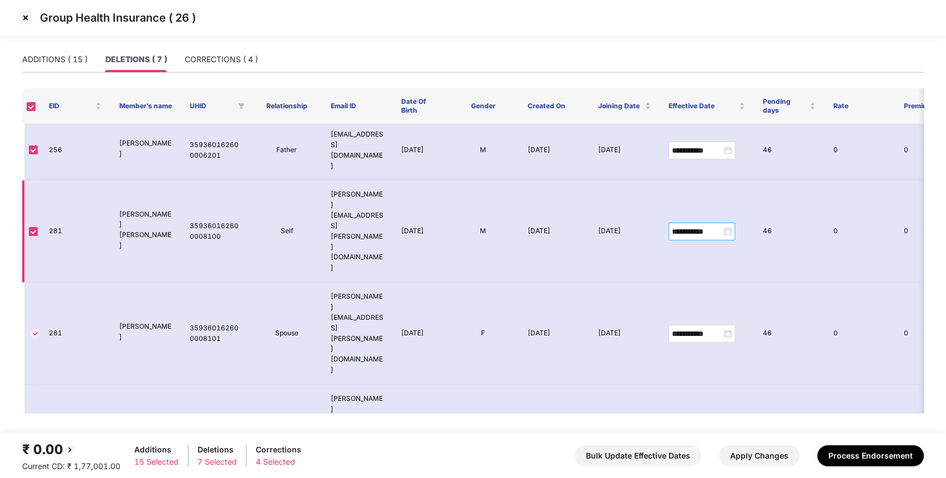
click at [723, 222] on div "**********" at bounding box center [702, 231] width 67 height 18
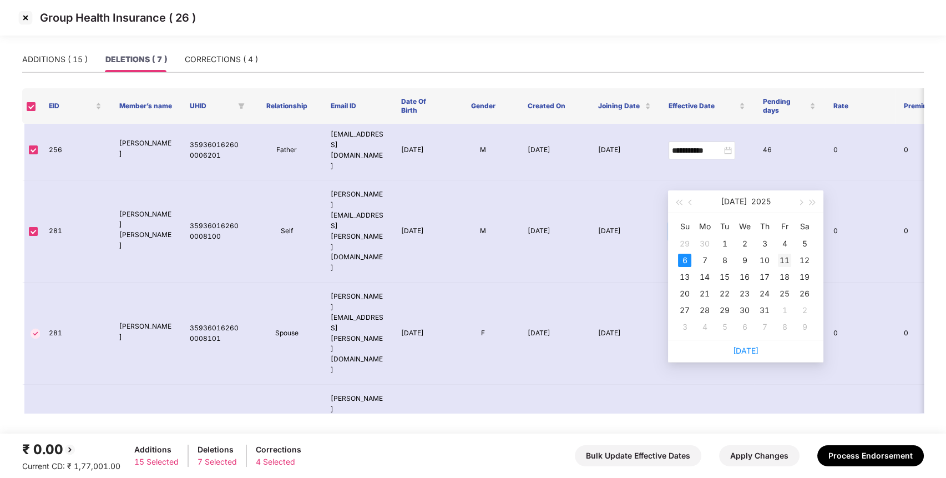
type input "**********"
click at [787, 257] on div "11" at bounding box center [784, 260] width 13 height 13
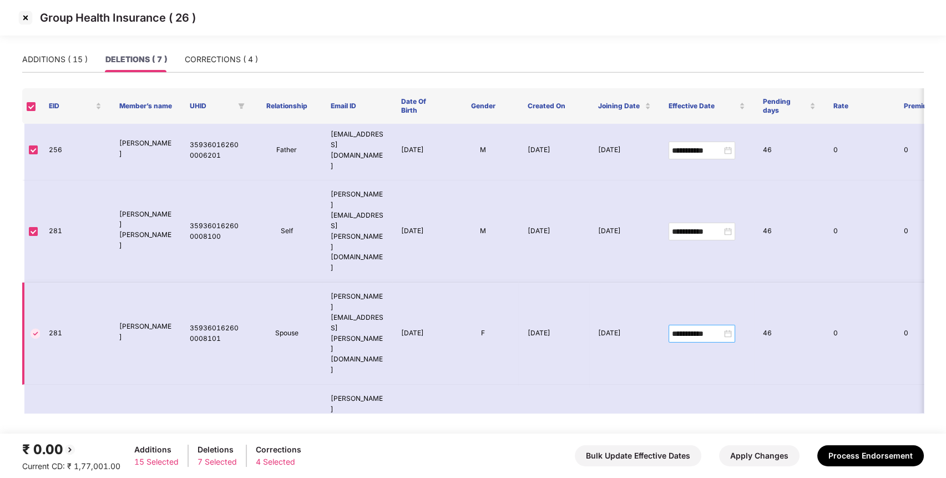
click at [724, 327] on div "**********" at bounding box center [702, 333] width 60 height 12
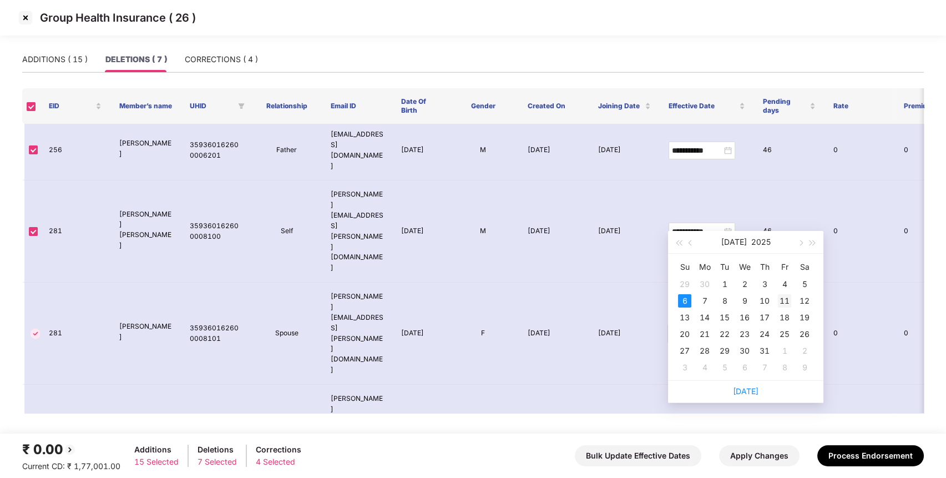
type input "**********"
click at [790, 298] on div "11" at bounding box center [784, 300] width 13 height 13
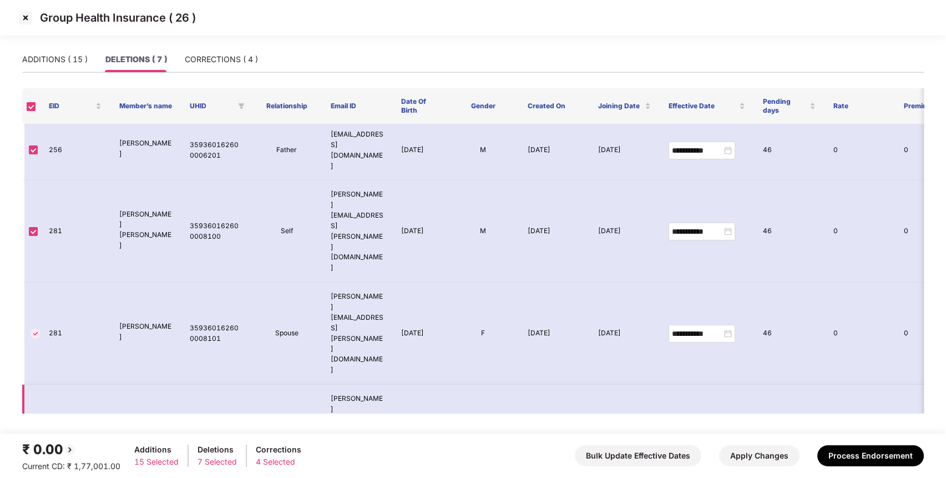
click at [728, 429] on div "**********" at bounding box center [702, 435] width 60 height 12
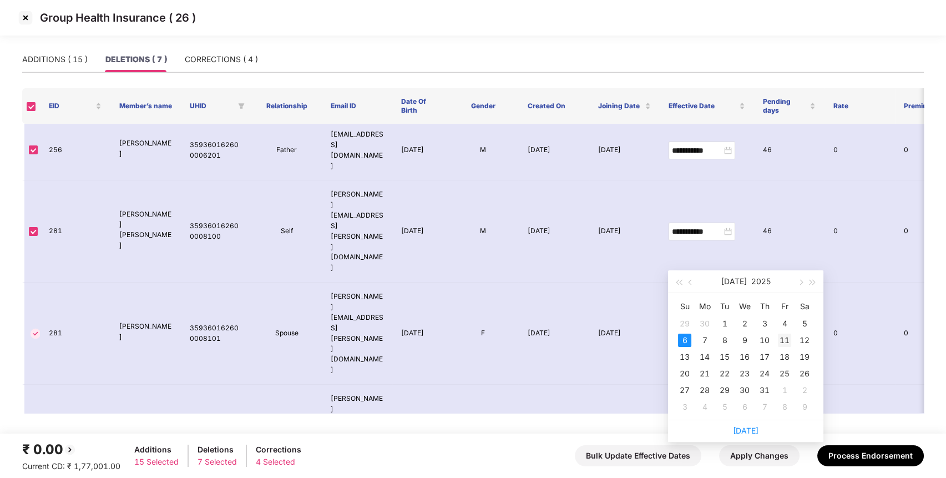
type input "**********"
click at [790, 333] on div "11" at bounding box center [784, 339] width 13 height 13
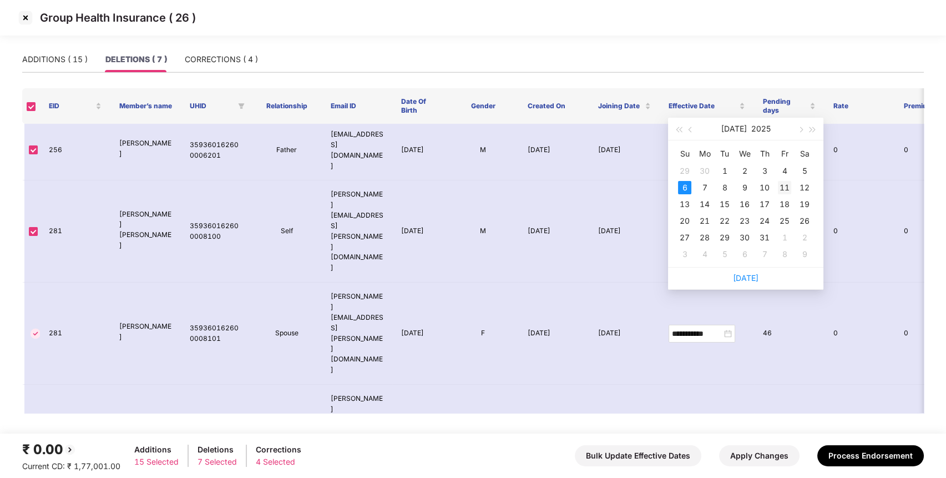
click at [786, 181] on div "11" at bounding box center [784, 187] width 13 height 13
type input "**********"
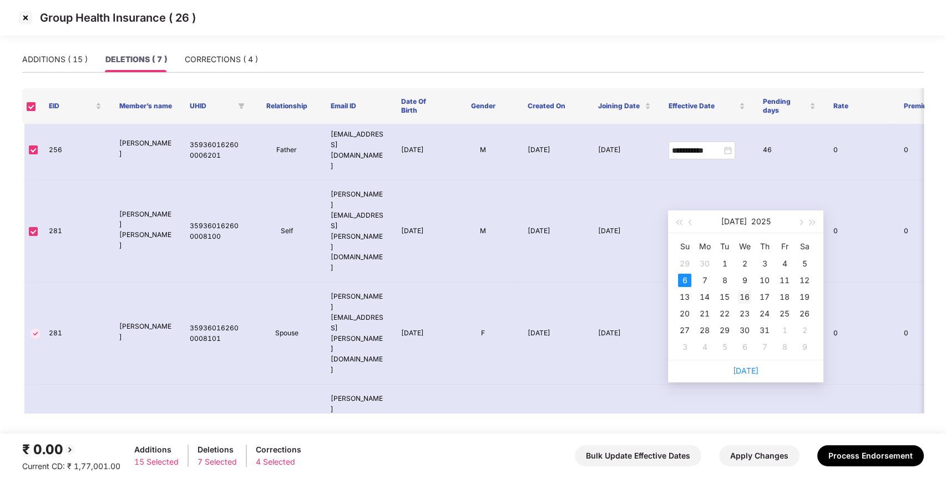
type input "**********"
click at [741, 295] on div "16" at bounding box center [744, 296] width 13 height 13
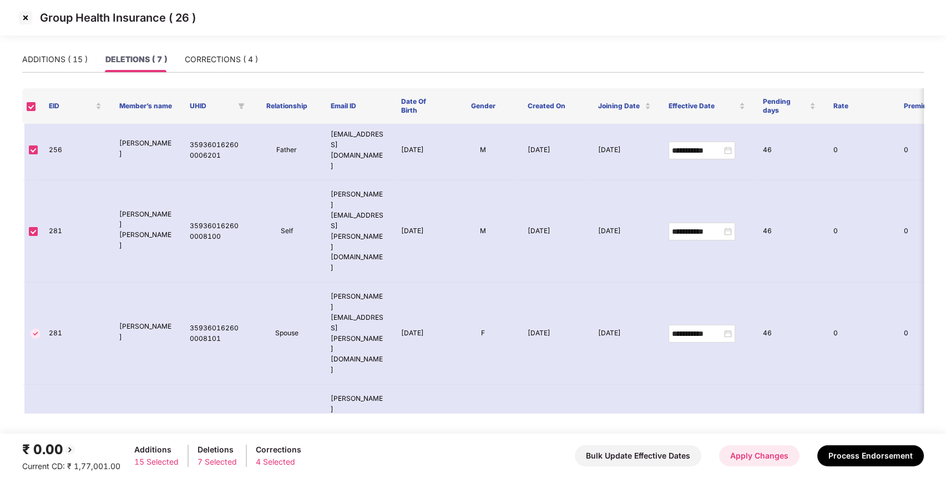
click at [750, 453] on button "Apply Changes" at bounding box center [759, 455] width 80 height 21
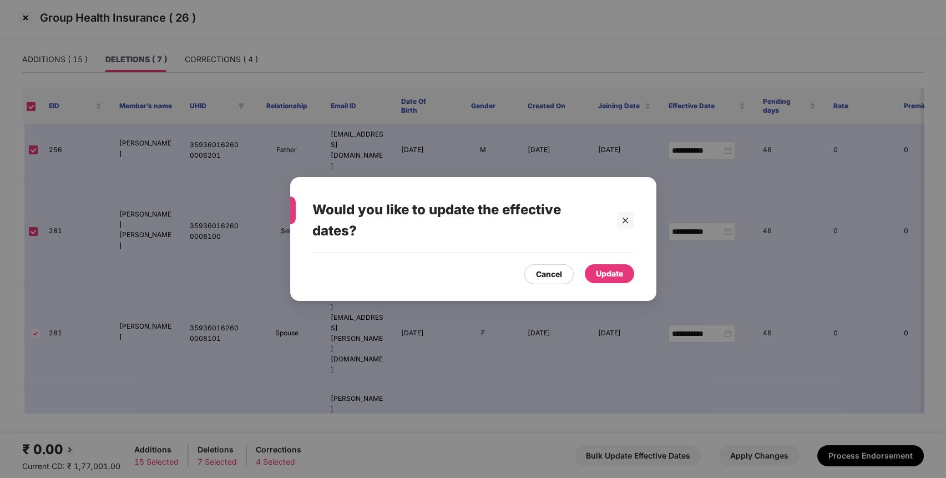
click at [604, 271] on div "Update" at bounding box center [609, 273] width 27 height 12
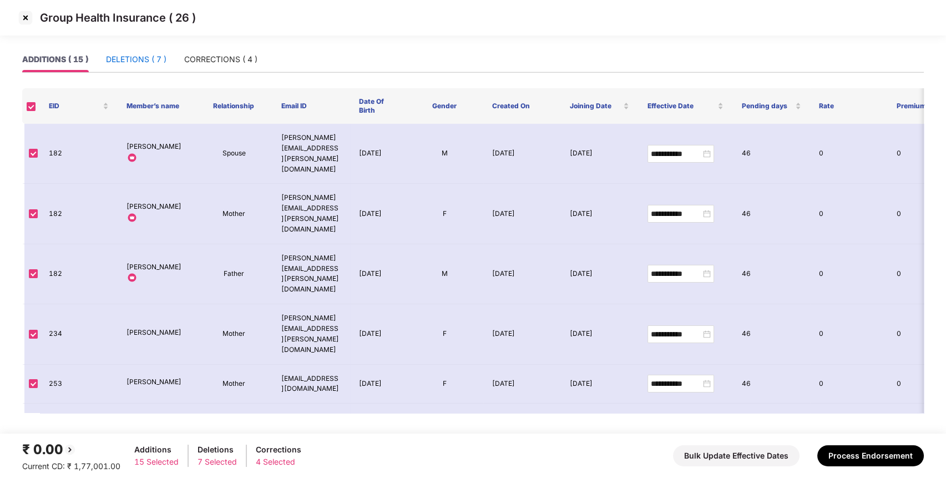
click at [128, 57] on div "DELETIONS ( 7 )" at bounding box center [136, 59] width 60 height 12
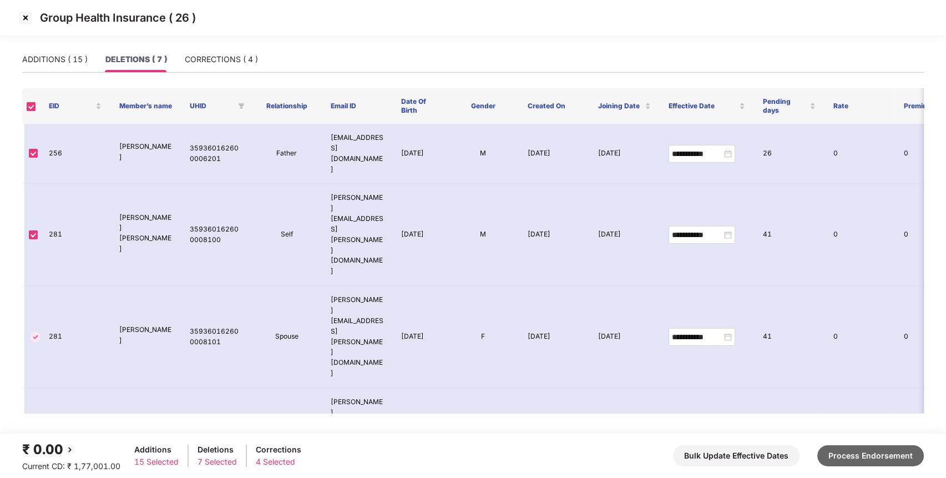
click at [874, 459] on button "Process Endorsement" at bounding box center [870, 455] width 107 height 21
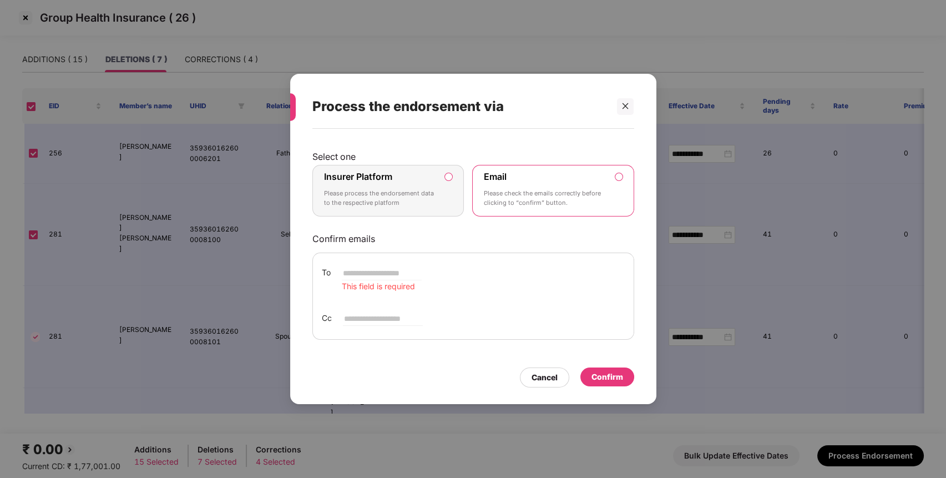
click at [414, 204] on p "Please process the endorsement data to the respective platform" at bounding box center [380, 198] width 113 height 19
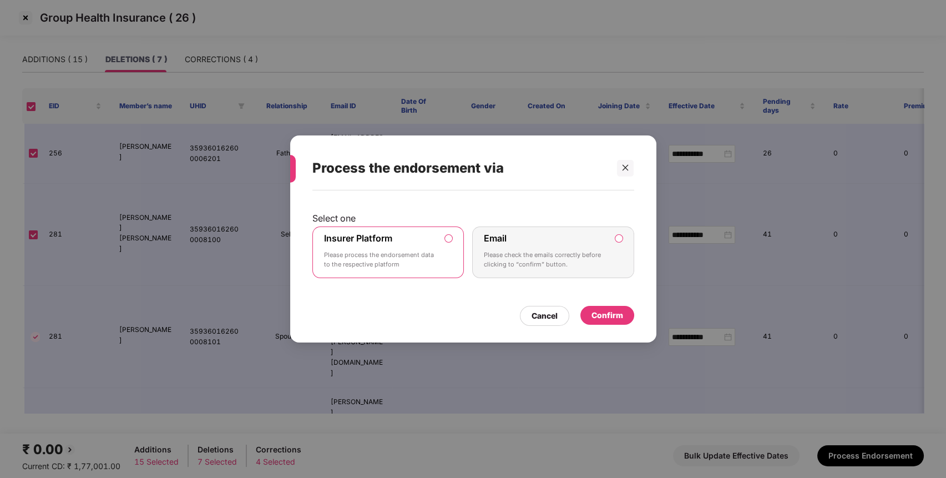
click at [593, 315] on div "Confirm" at bounding box center [607, 315] width 32 height 12
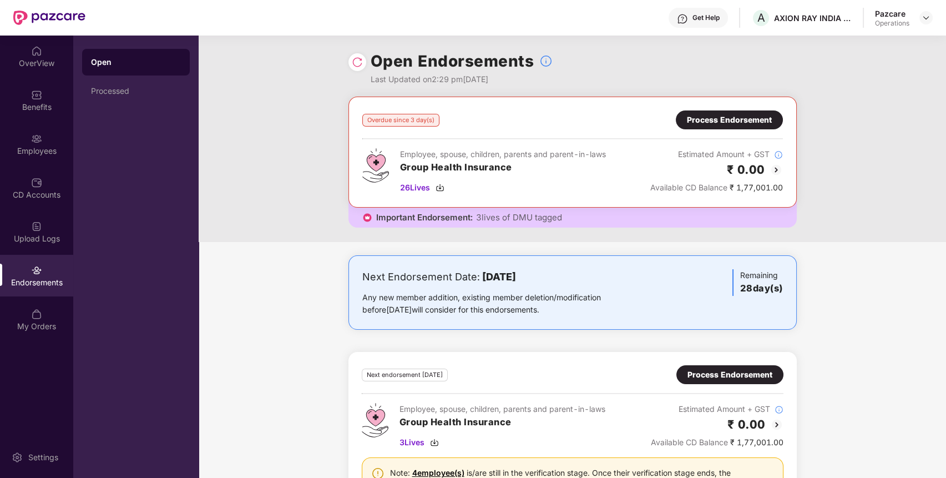
click at [715, 119] on div "Process Endorsement" at bounding box center [729, 120] width 85 height 12
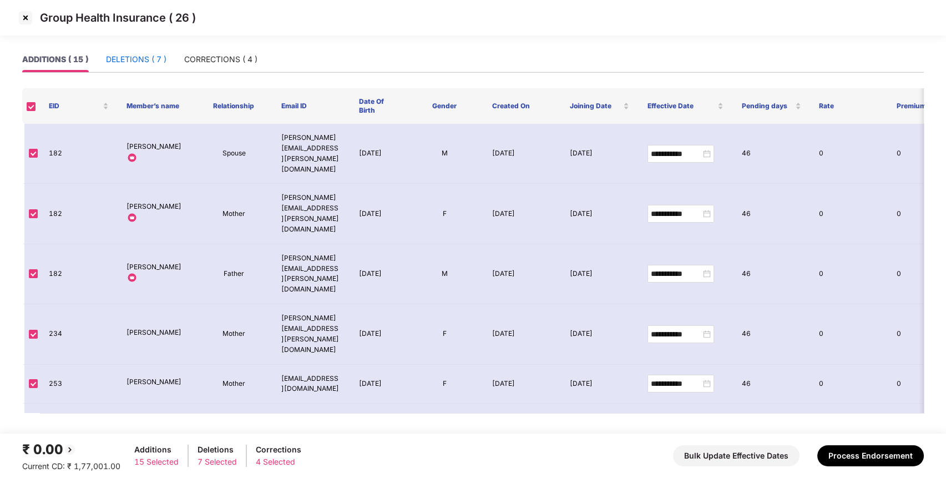
click at [141, 62] on div "DELETIONS ( 7 )" at bounding box center [136, 59] width 60 height 12
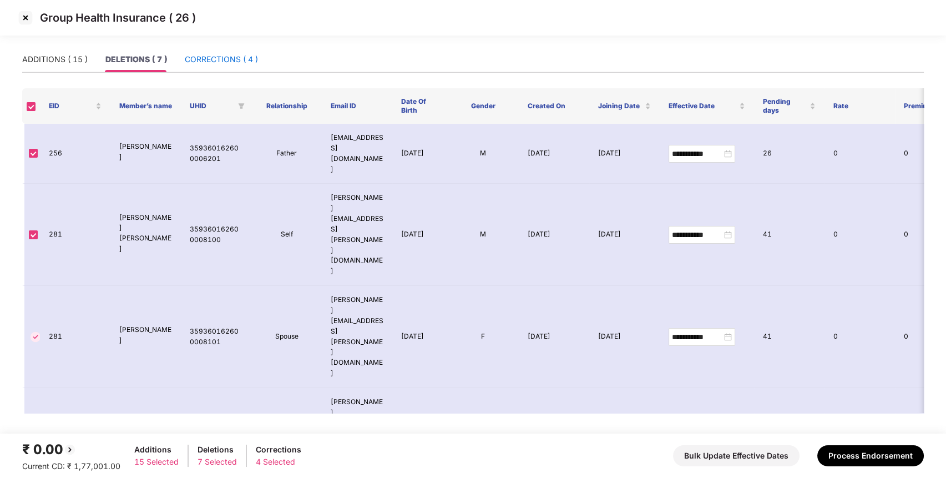
click at [224, 55] on div "CORRECTIONS ( 4 )" at bounding box center [221, 59] width 73 height 12
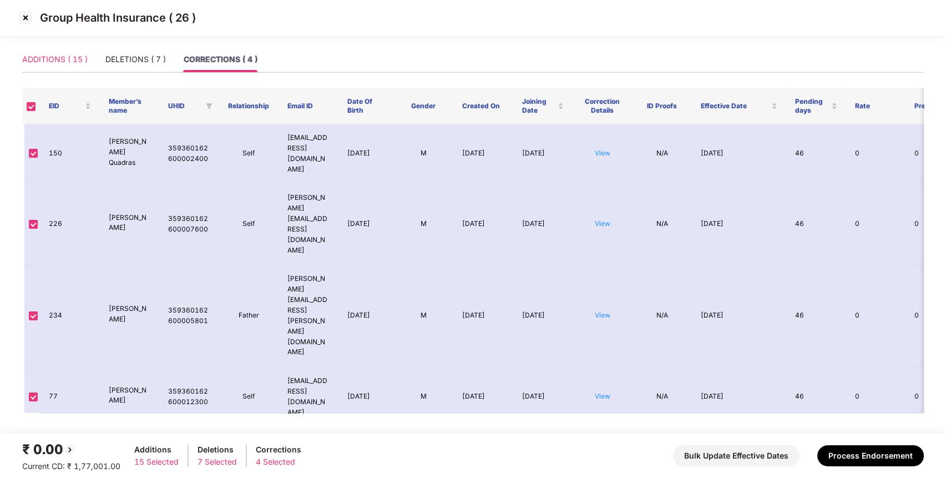
click at [52, 66] on div "ADDITIONS ( 15 )" at bounding box center [54, 60] width 65 height 26
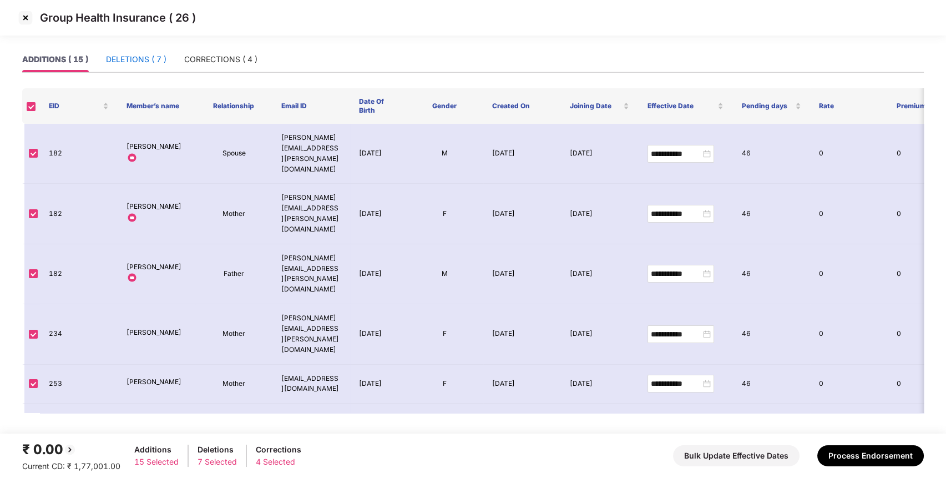
click at [144, 62] on div "DELETIONS ( 7 )" at bounding box center [136, 59] width 60 height 12
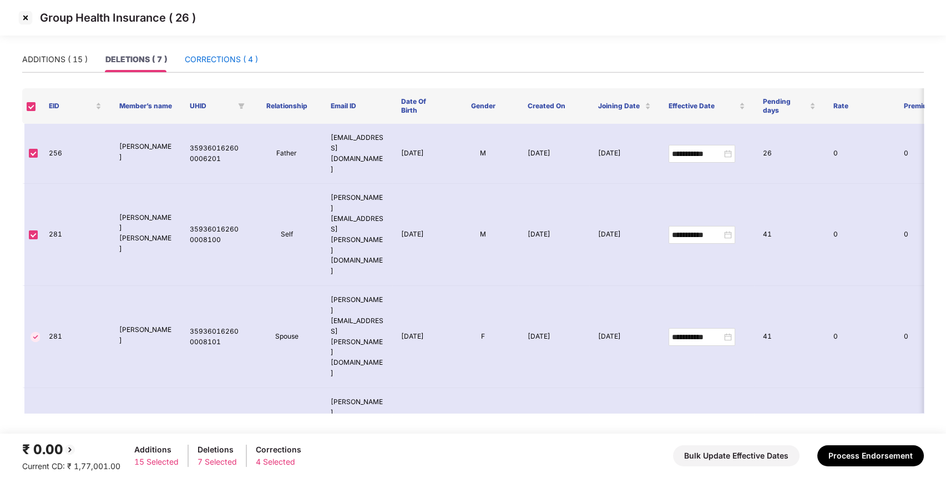
click at [229, 58] on div "CORRECTIONS ( 4 )" at bounding box center [221, 59] width 73 height 12
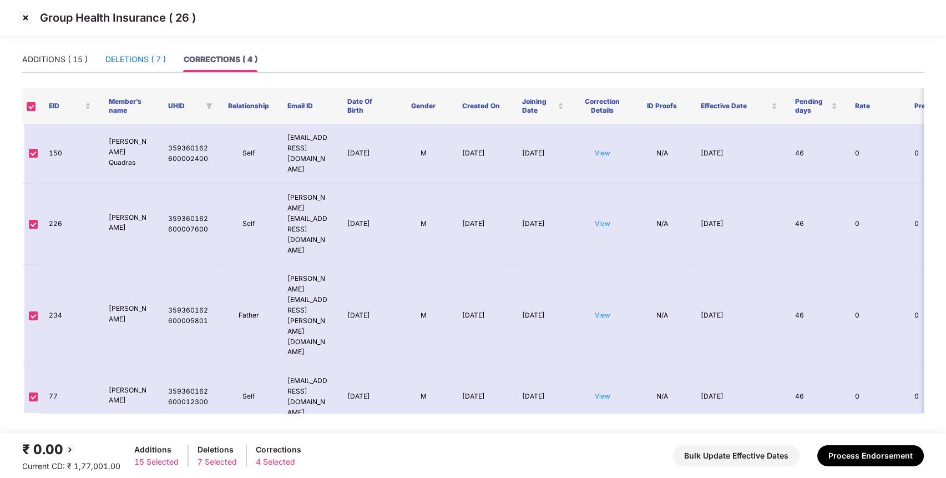
click at [145, 65] on div "DELETIONS ( 7 )" at bounding box center [135, 59] width 60 height 12
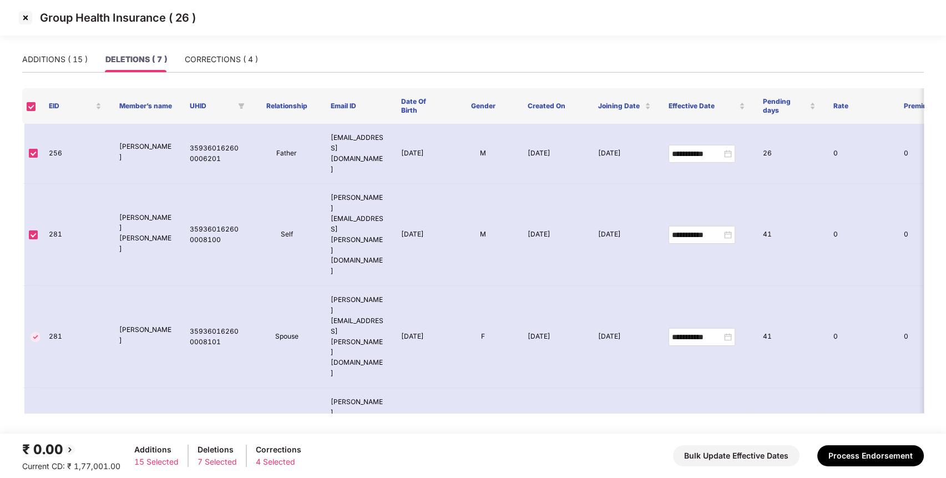
click at [21, 18] on img at bounding box center [26, 18] width 18 height 18
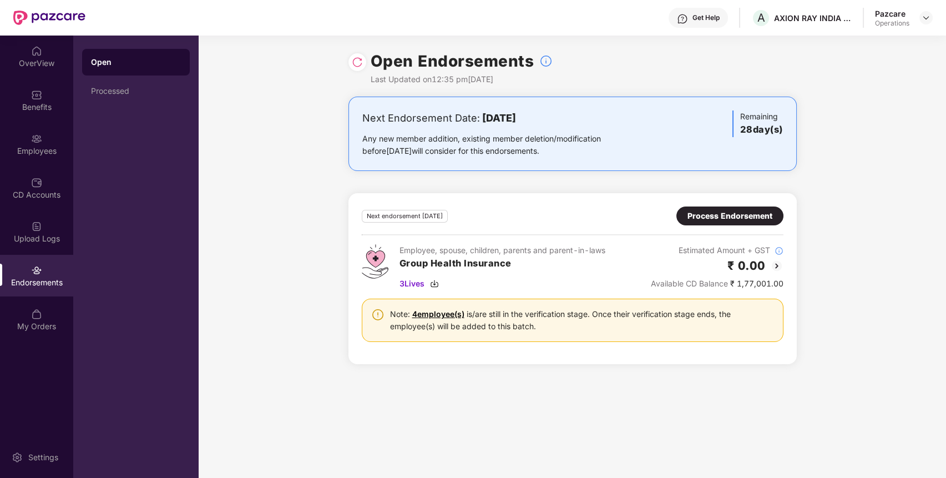
click at [355, 58] on img at bounding box center [357, 62] width 11 height 11
click at [923, 13] on img at bounding box center [925, 17] width 9 height 9
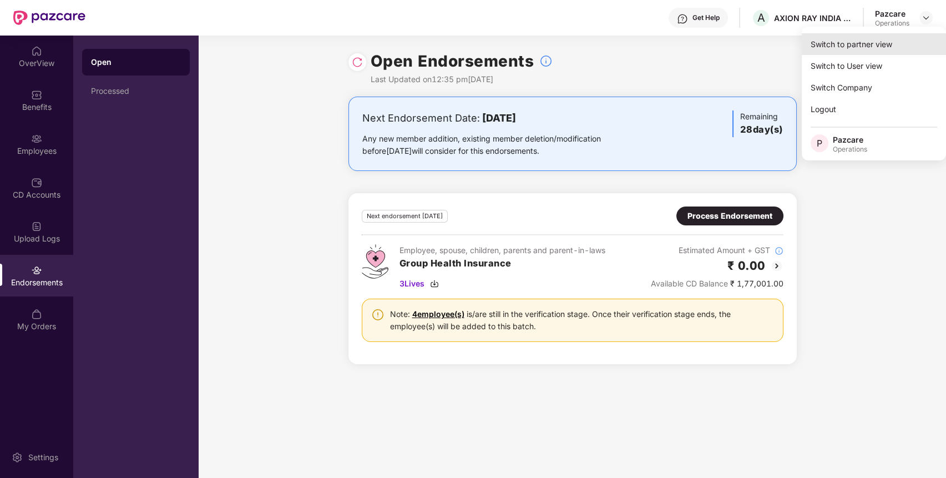
click at [878, 41] on div "Switch to partner view" at bounding box center [874, 44] width 144 height 22
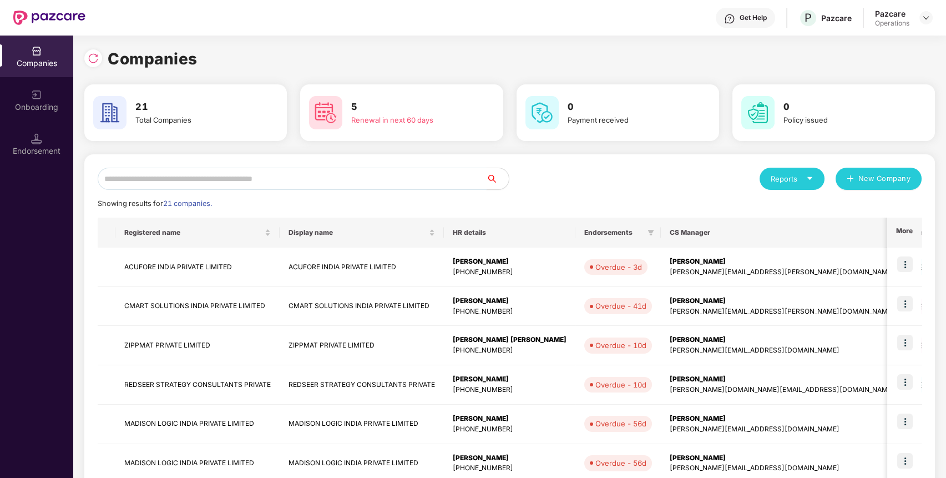
click at [406, 181] on input "text" at bounding box center [292, 179] width 389 height 22
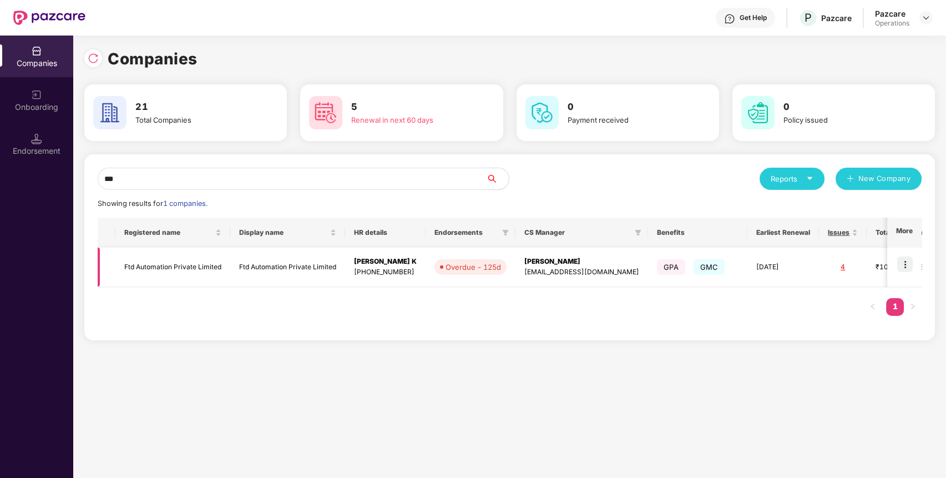
type input "***"
click at [897, 266] on td at bounding box center [904, 266] width 34 height 39
click at [905, 264] on img at bounding box center [905, 264] width 16 height 16
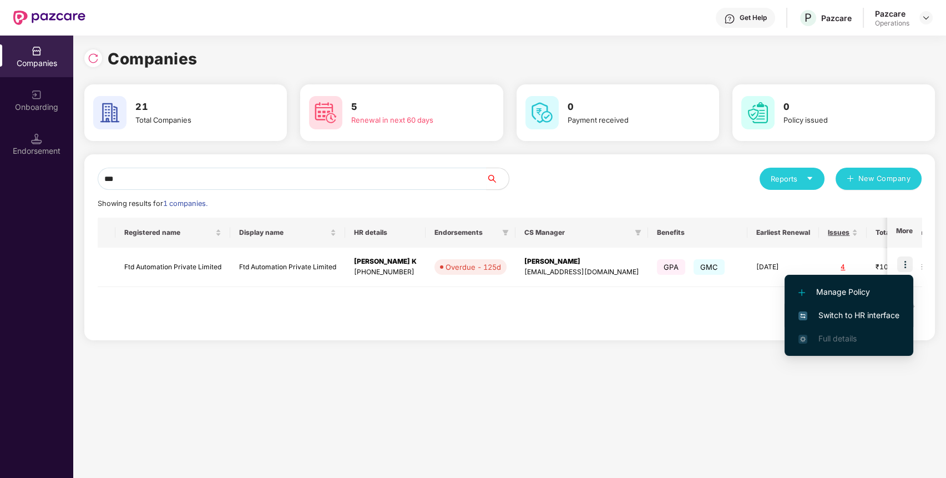
click at [872, 310] on span "Switch to HR interface" at bounding box center [848, 315] width 101 height 12
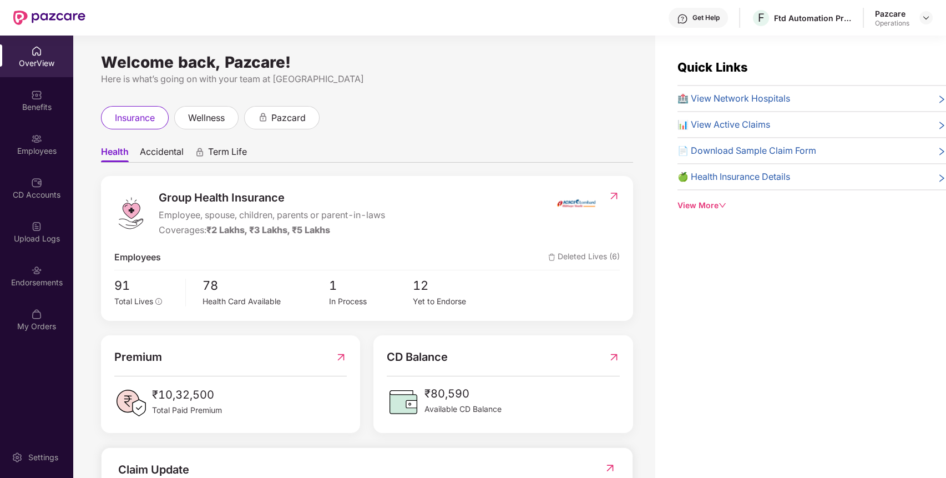
click at [13, 277] on div "Endorsements" at bounding box center [36, 282] width 73 height 11
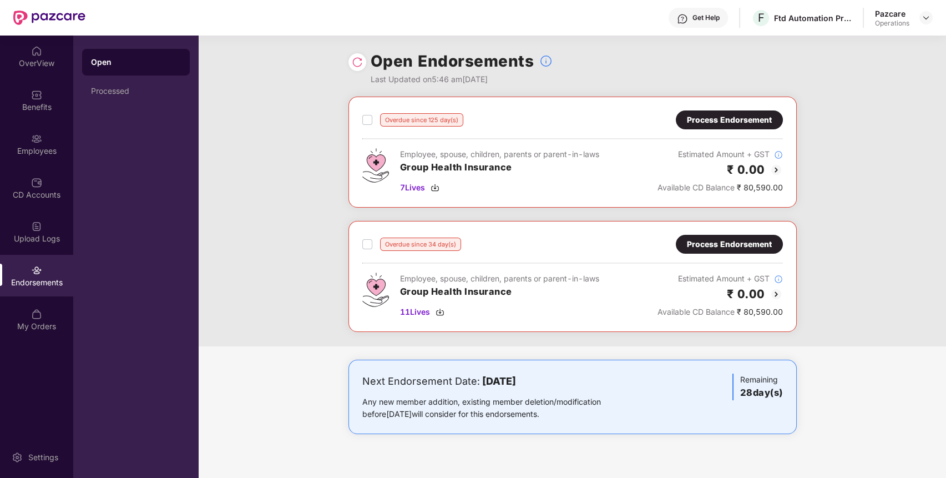
click at [717, 114] on div "Process Endorsement" at bounding box center [729, 120] width 85 height 12
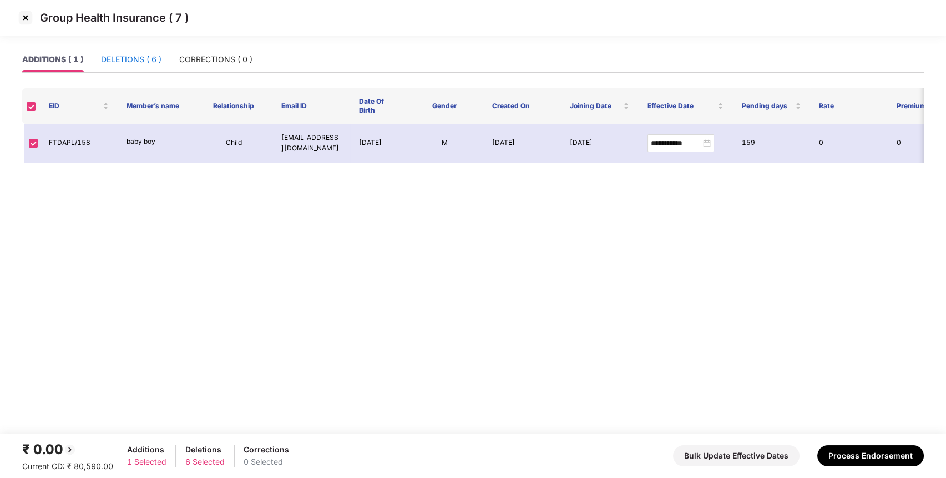
click at [131, 58] on div "DELETIONS ( 6 )" at bounding box center [131, 59] width 60 height 12
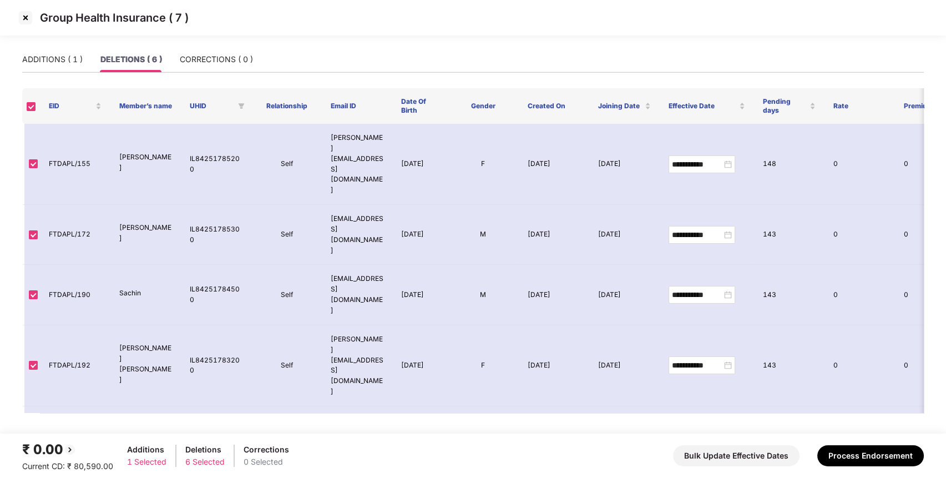
click at [27, 17] on img at bounding box center [26, 18] width 18 height 18
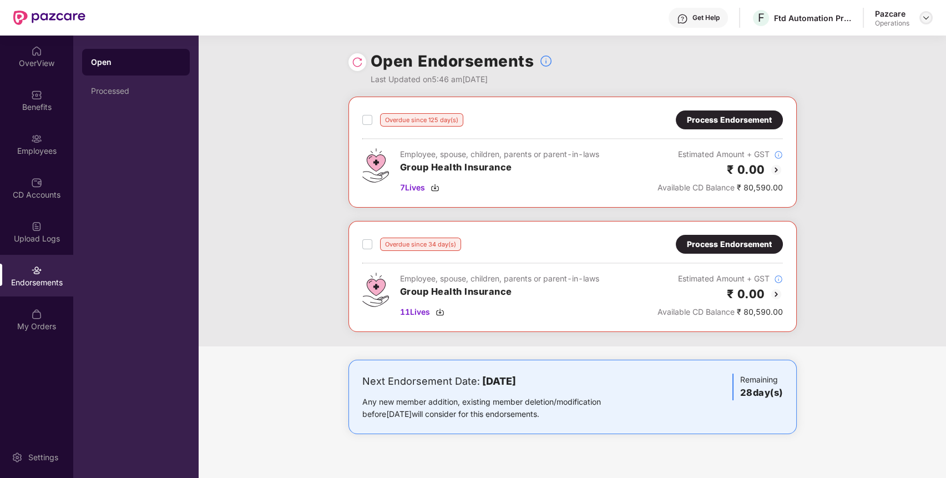
click at [928, 18] on img at bounding box center [925, 17] width 9 height 9
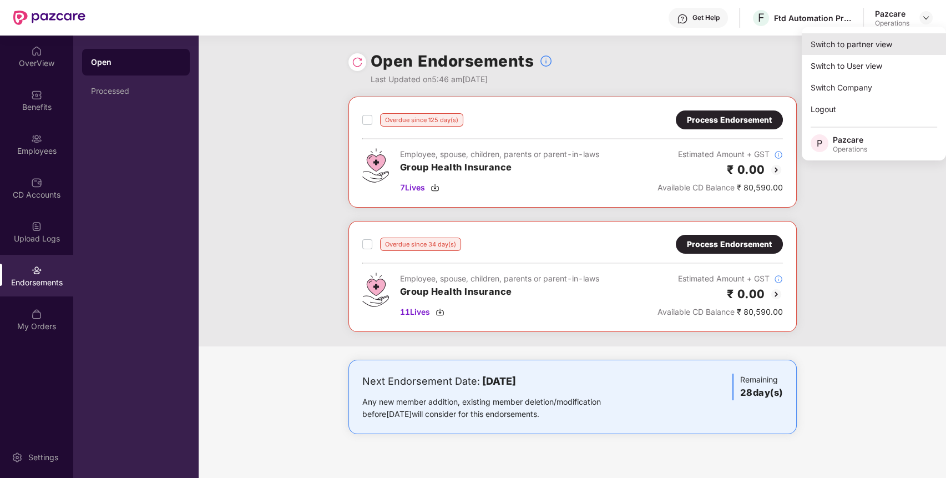
click at [897, 45] on div "Switch to partner view" at bounding box center [874, 44] width 144 height 22
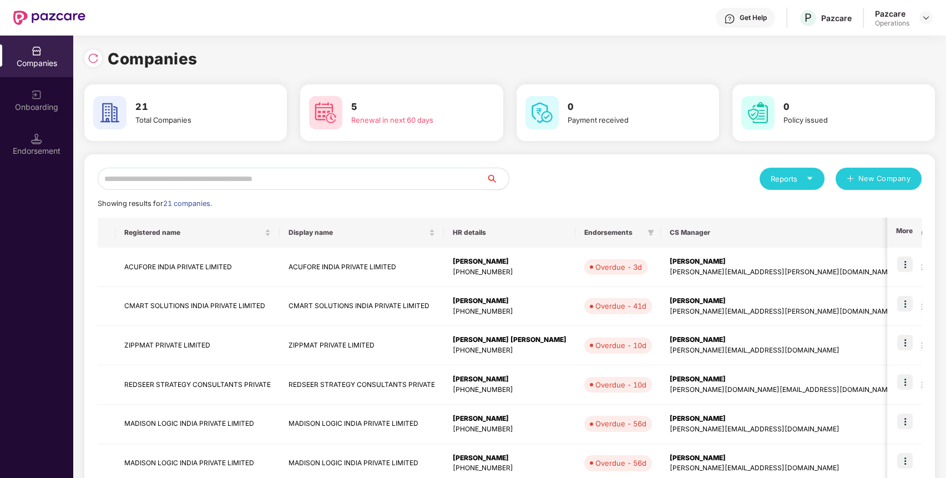
click at [437, 184] on input "text" at bounding box center [292, 179] width 389 height 22
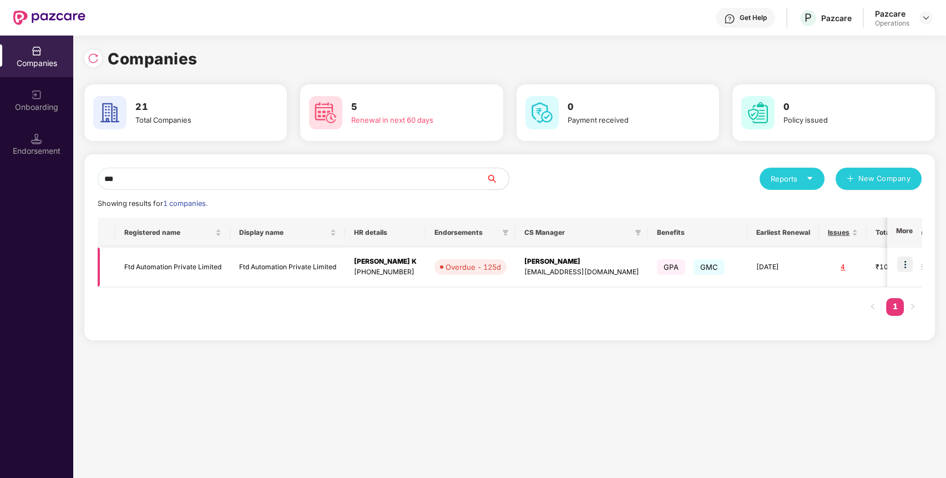
type input "***"
click at [910, 258] on img at bounding box center [905, 264] width 16 height 16
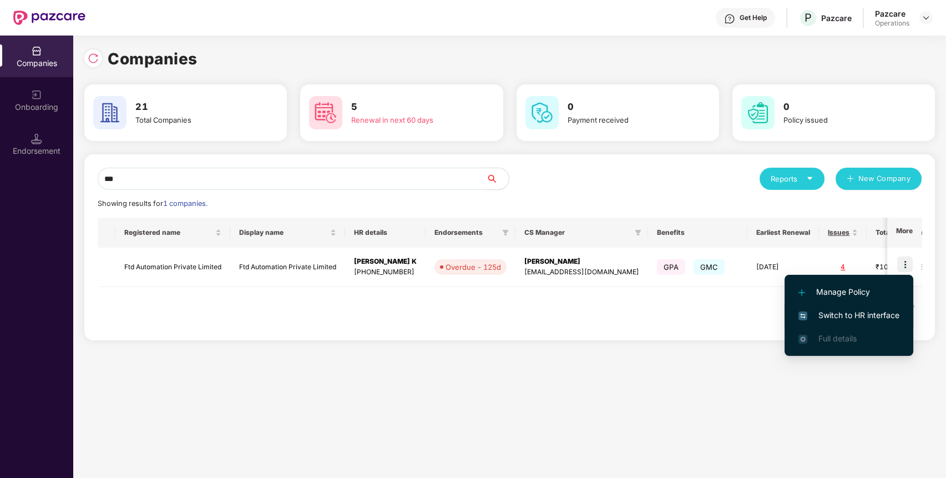
click at [875, 313] on span "Switch to HR interface" at bounding box center [848, 315] width 101 height 12
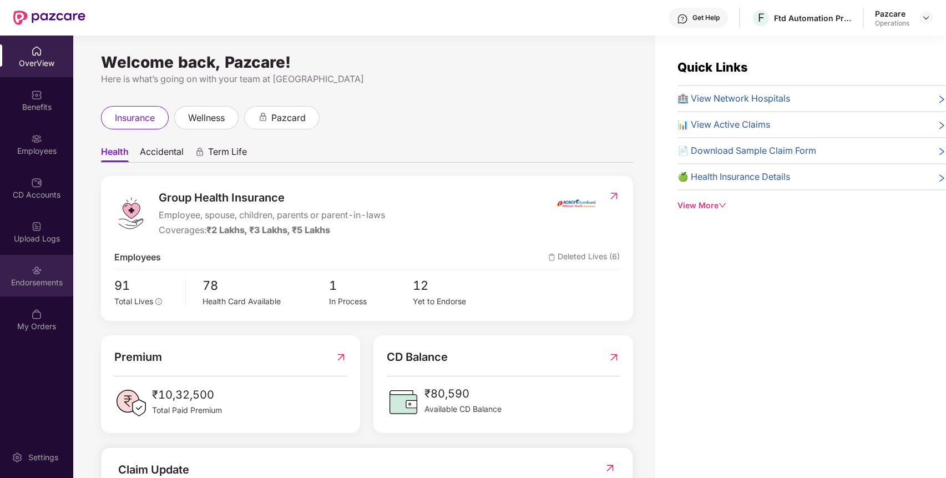
click at [55, 288] on div "Endorsements" at bounding box center [36, 276] width 73 height 42
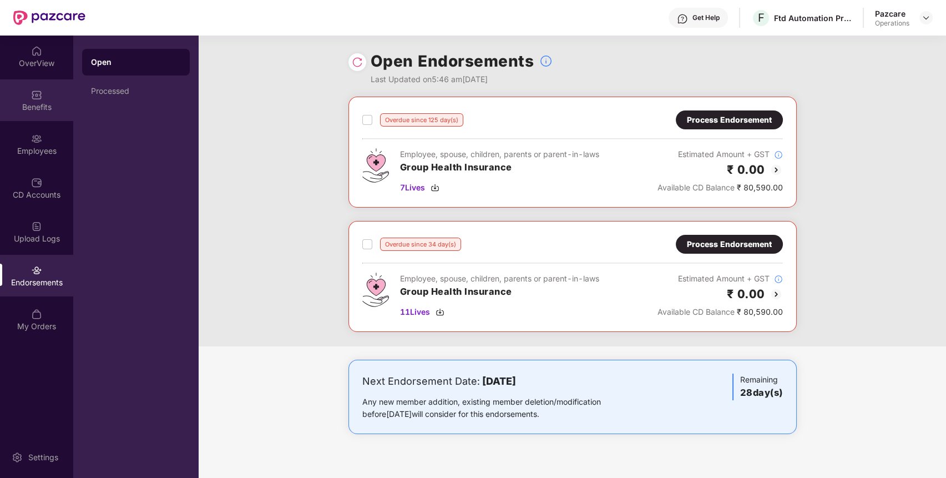
click at [32, 87] on div "Benefits" at bounding box center [36, 100] width 73 height 42
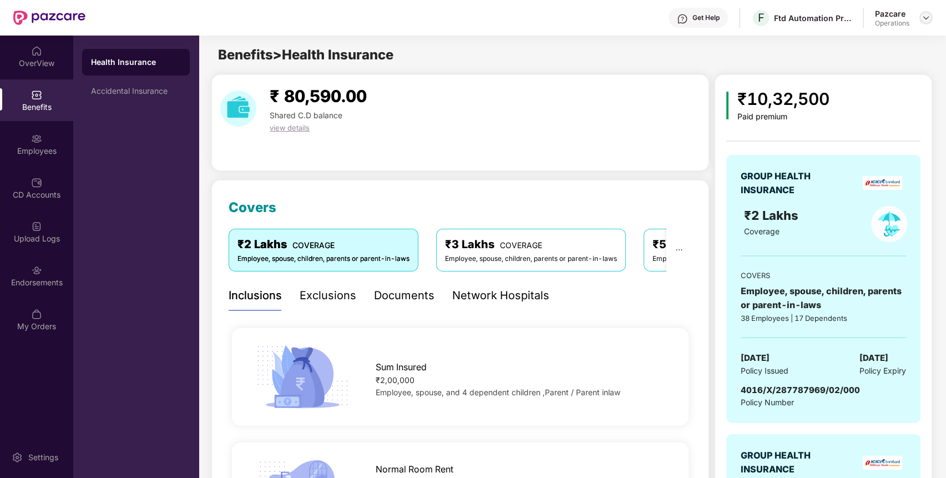
click at [928, 16] on img at bounding box center [925, 17] width 9 height 9
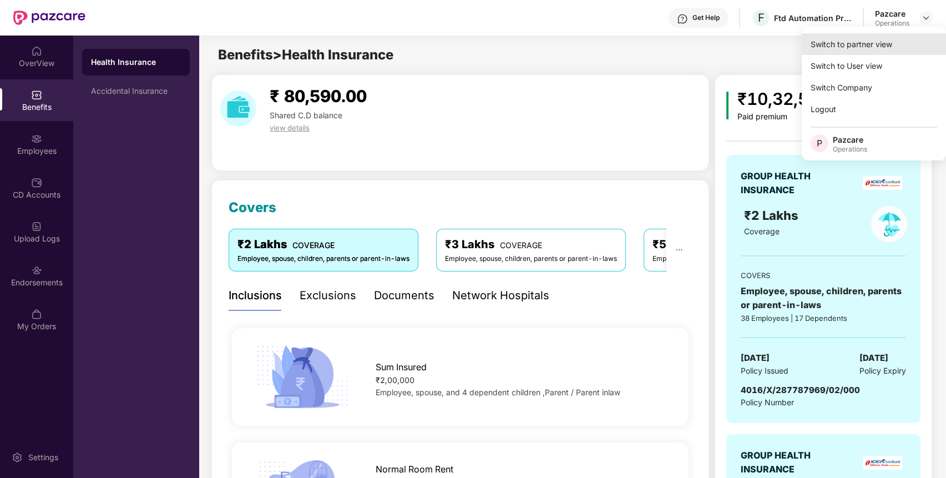
click at [880, 52] on div "Switch to partner view" at bounding box center [874, 44] width 144 height 22
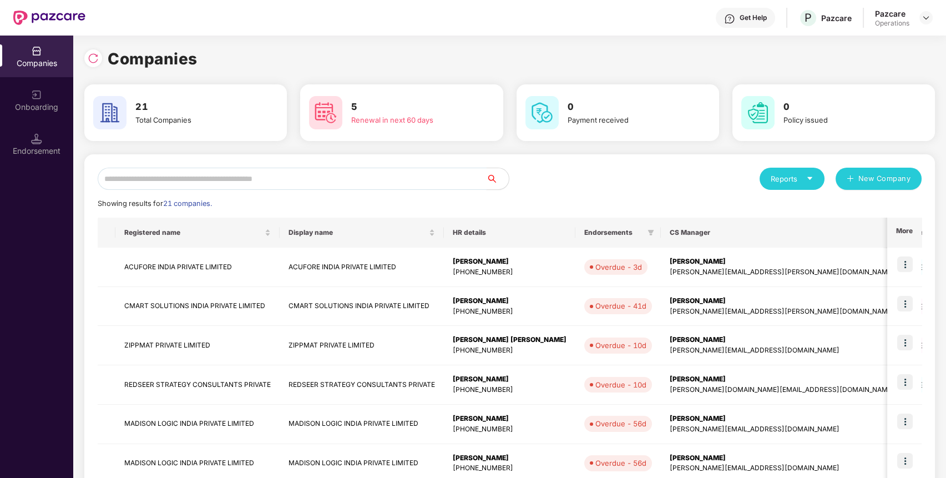
click at [470, 180] on input "text" at bounding box center [292, 179] width 389 height 22
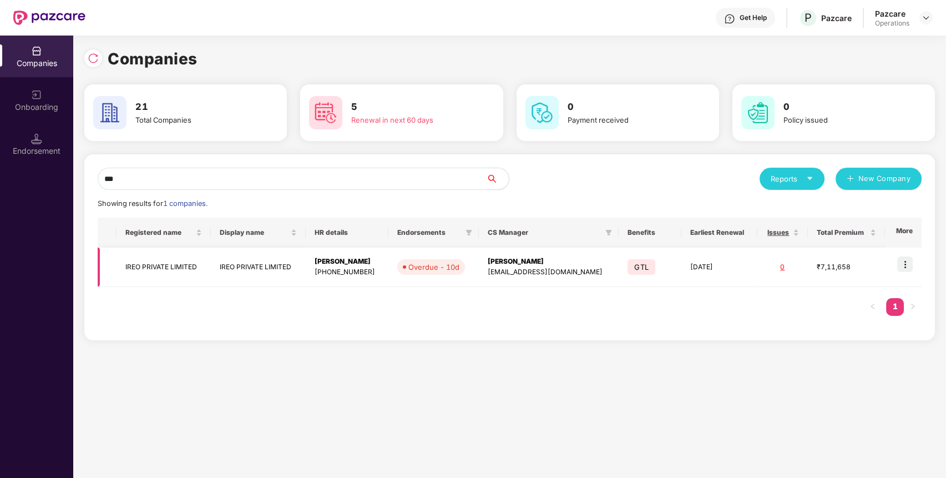
type input "***"
click at [905, 262] on img at bounding box center [905, 264] width 16 height 16
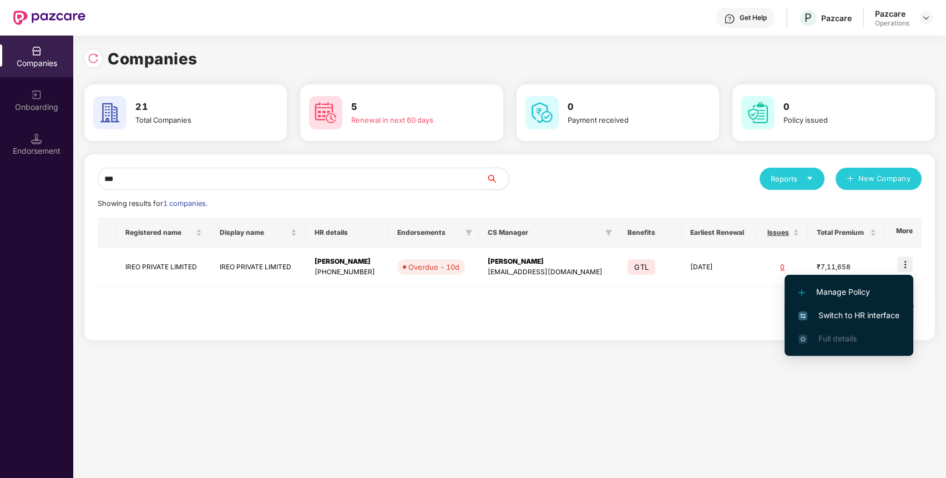
click at [883, 314] on span "Switch to HR interface" at bounding box center [848, 315] width 101 height 12
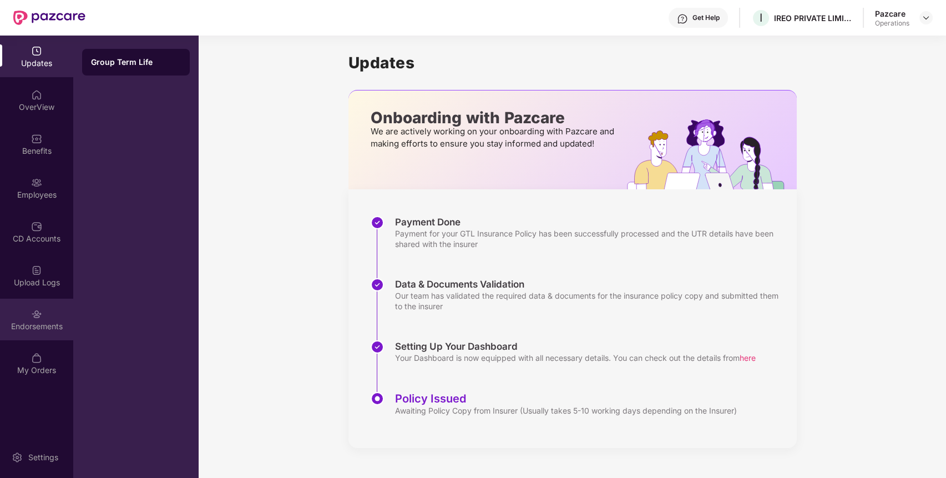
click at [34, 308] on img at bounding box center [36, 313] width 11 height 11
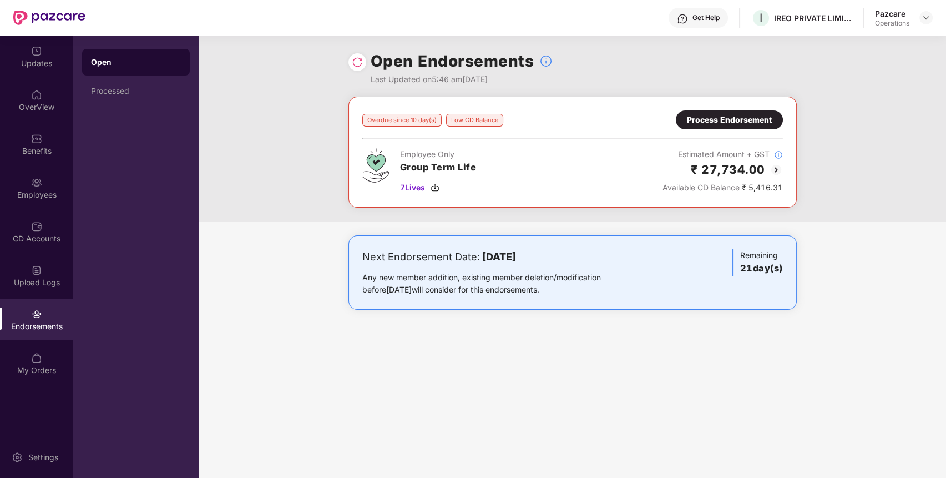
click at [720, 108] on div "Overdue since 10 day(s) Low CD Balance Process Endorsement Employee Only Group …" at bounding box center [572, 152] width 448 height 111
click at [718, 116] on div "Process Endorsement" at bounding box center [729, 120] width 85 height 12
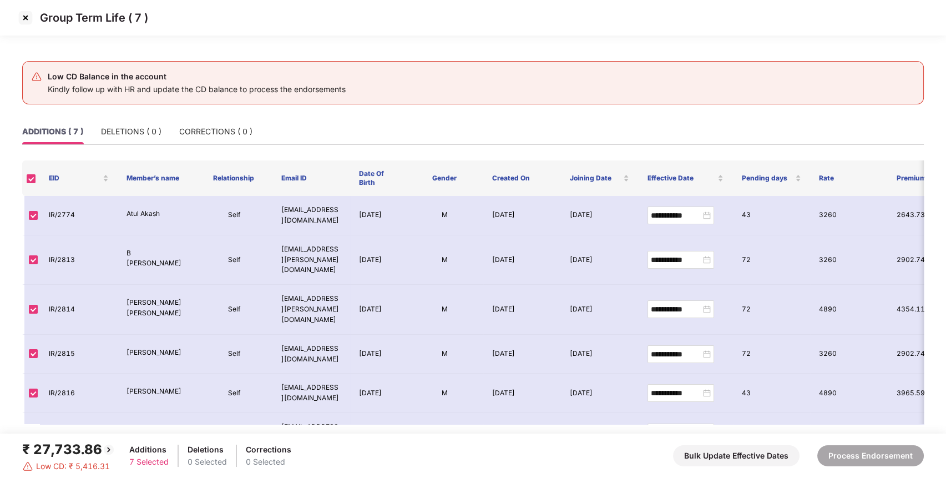
click at [27, 15] on img at bounding box center [26, 18] width 18 height 18
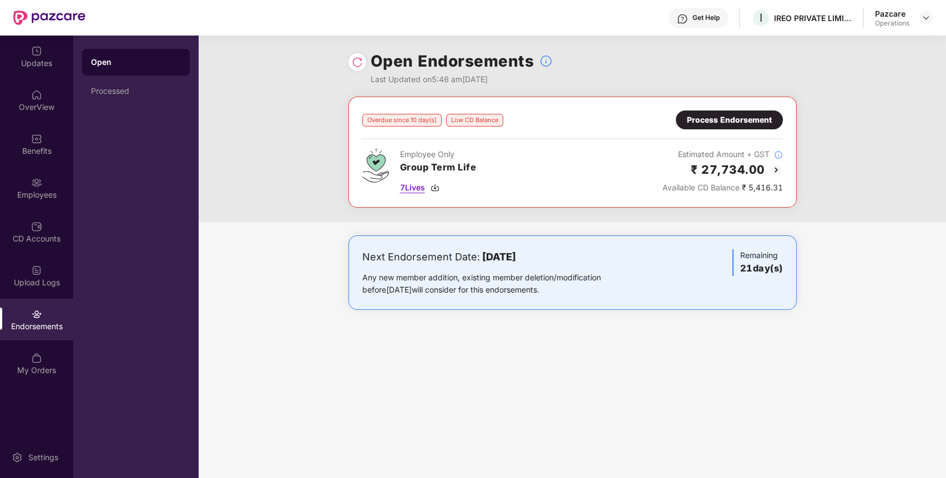
click at [419, 184] on span "7 Lives" at bounding box center [412, 187] width 25 height 12
click at [759, 112] on div "Process Endorsement" at bounding box center [729, 119] width 107 height 19
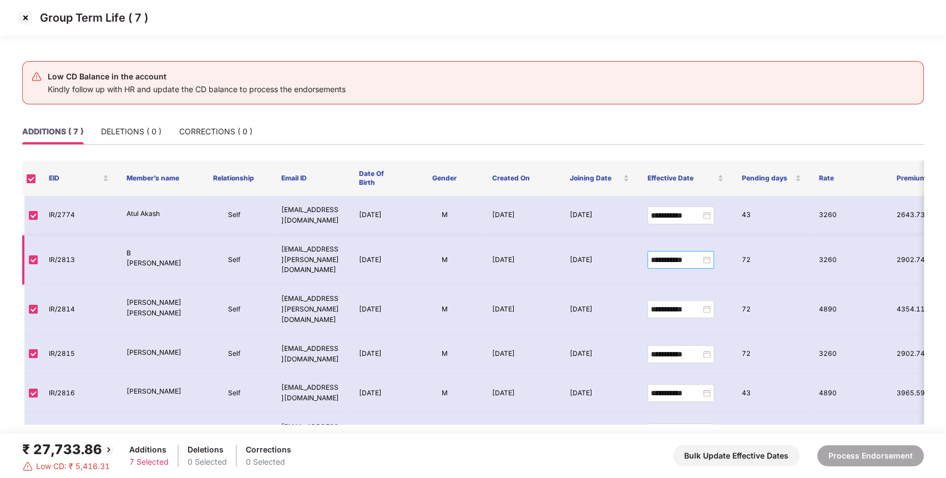
click at [707, 254] on div "**********" at bounding box center [681, 260] width 60 height 12
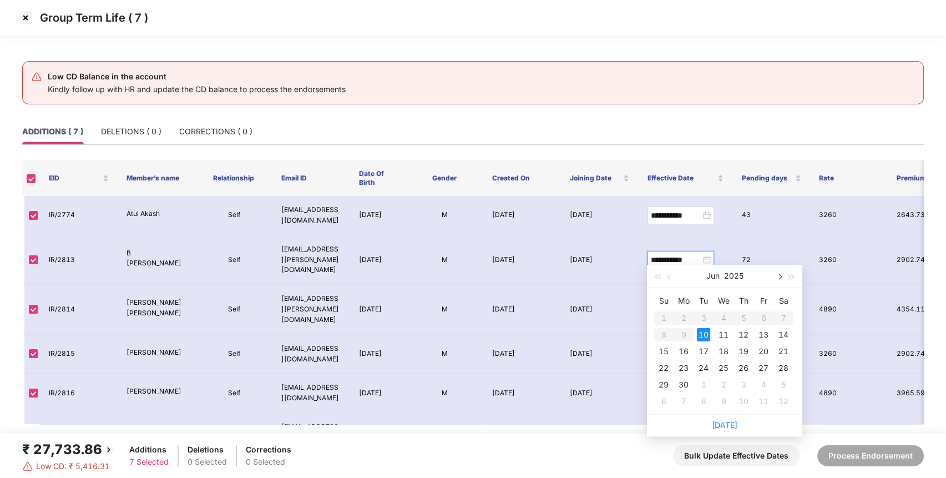
click at [781, 276] on span "button" at bounding box center [779, 277] width 6 height 6
type input "**********"
click at [659, 332] on div "6" at bounding box center [663, 334] width 13 height 13
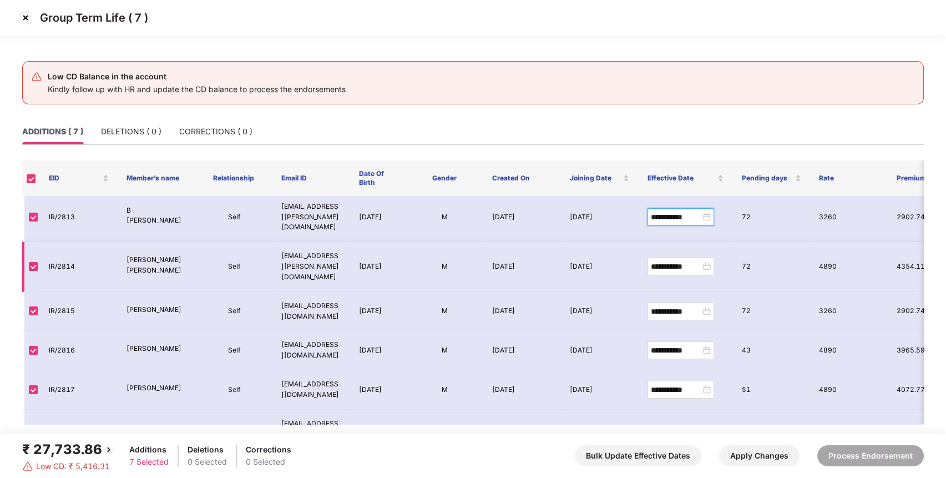
scroll to position [48, 0]
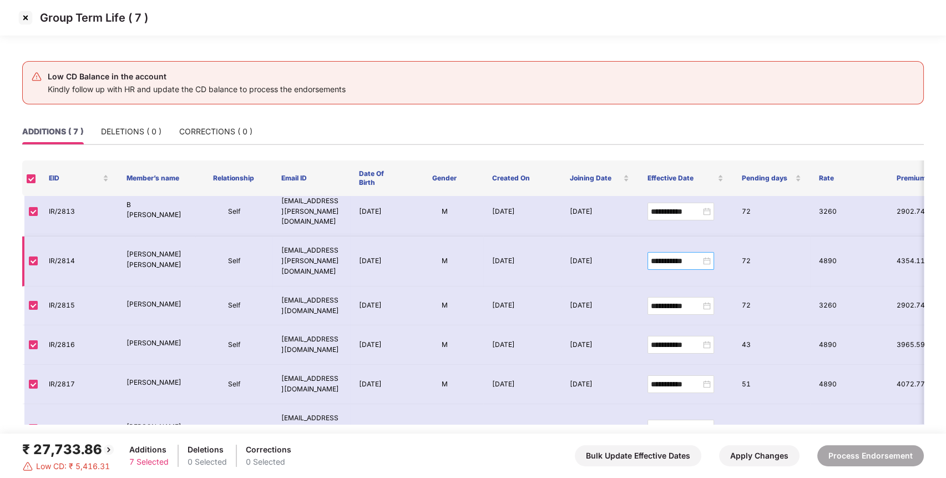
click at [705, 255] on div "**********" at bounding box center [681, 261] width 60 height 12
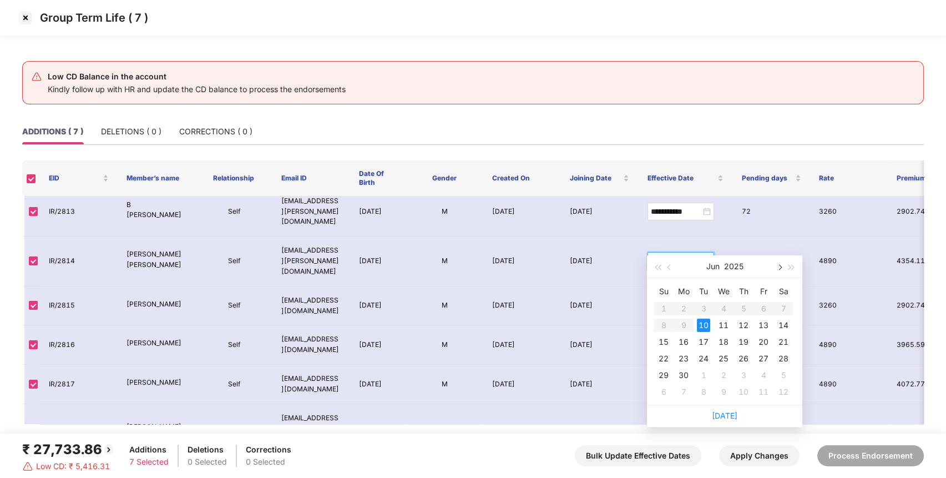
click at [781, 262] on button "button" at bounding box center [779, 266] width 12 height 22
type input "**********"
click at [667, 322] on div "6" at bounding box center [663, 324] width 13 height 13
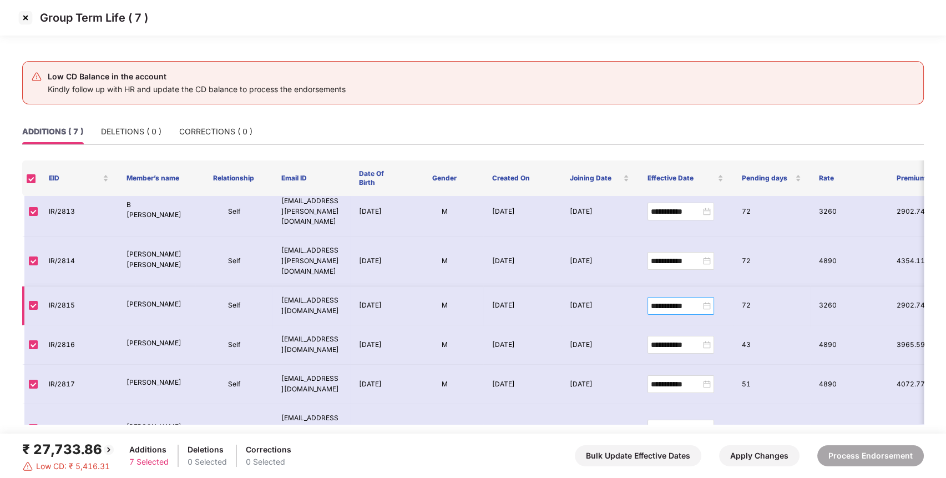
click at [707, 300] on div "**********" at bounding box center [681, 306] width 60 height 12
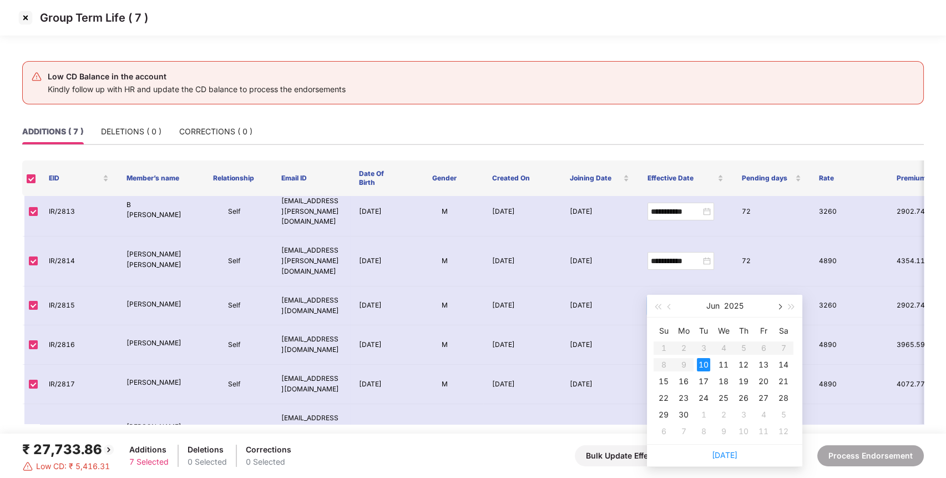
click at [781, 301] on button "button" at bounding box center [779, 306] width 12 height 22
type input "**********"
click at [664, 358] on div "6" at bounding box center [663, 364] width 13 height 13
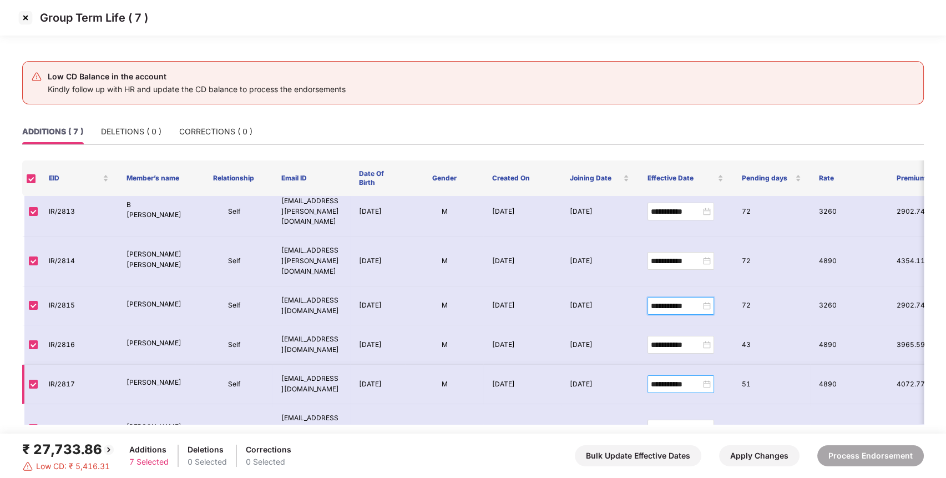
click at [706, 378] on div "**********" at bounding box center [681, 384] width 60 height 12
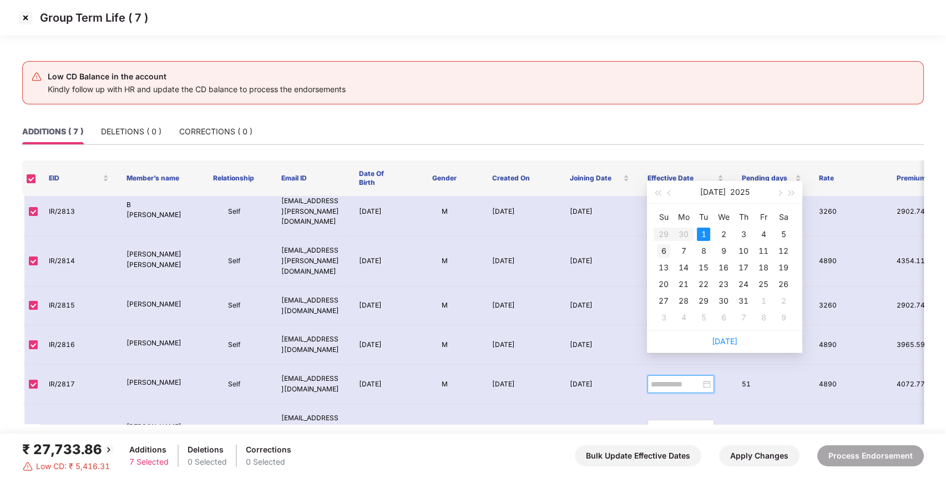
type input "**********"
click at [664, 250] on div "6" at bounding box center [663, 250] width 13 height 13
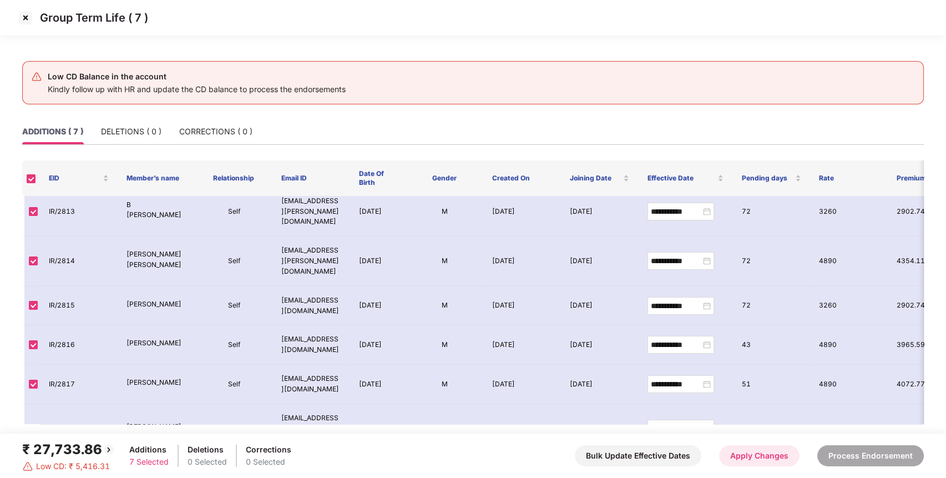
click at [782, 451] on button "Apply Changes" at bounding box center [759, 455] width 80 height 21
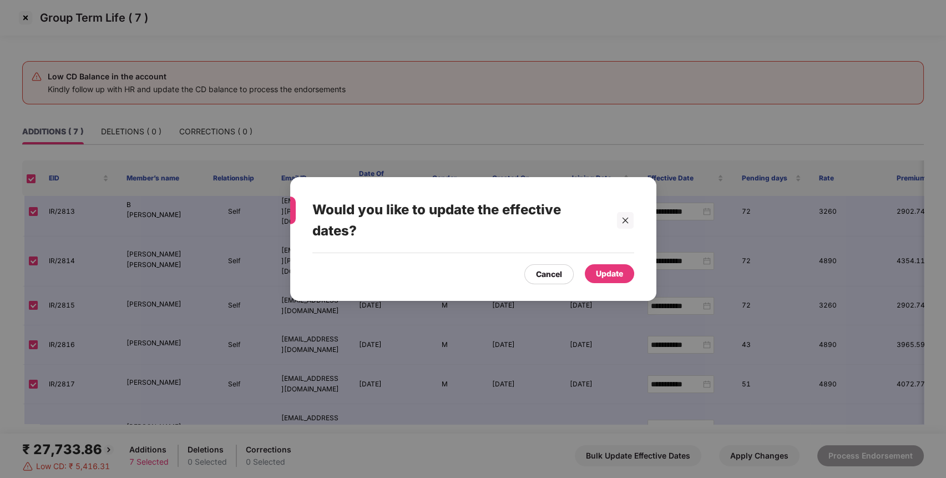
click at [620, 275] on div "Update" at bounding box center [609, 273] width 27 height 12
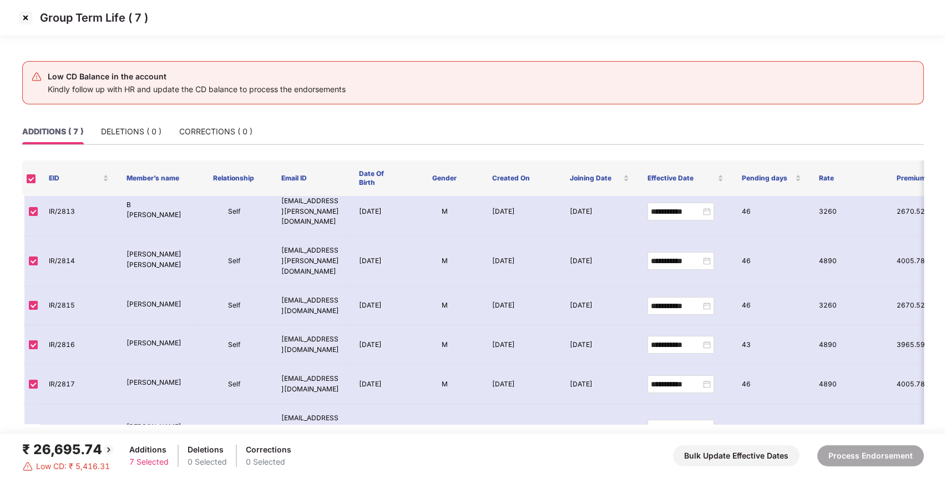
click at [22, 16] on img at bounding box center [26, 18] width 18 height 18
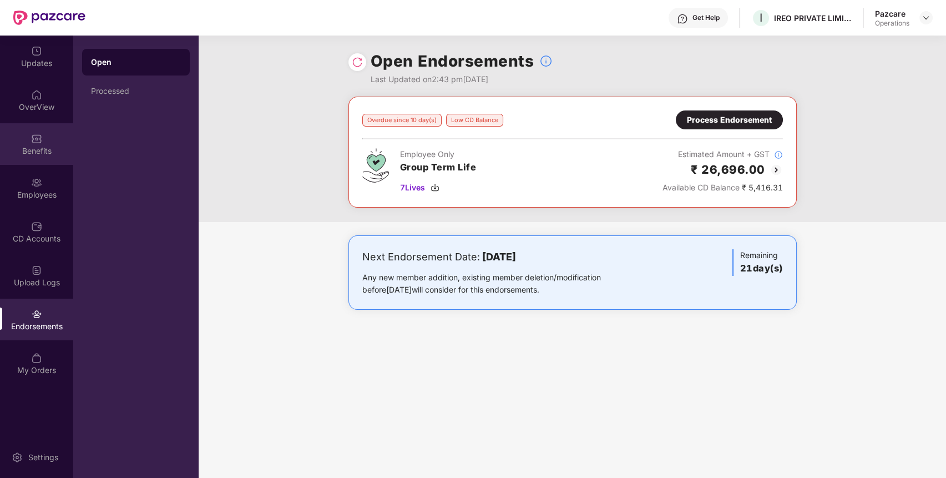
click at [50, 150] on div "Benefits" at bounding box center [36, 150] width 73 height 11
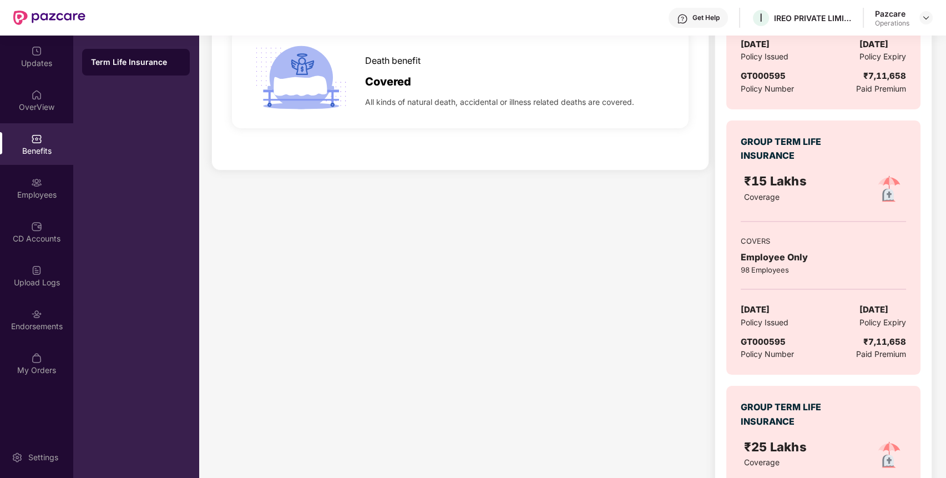
scroll to position [304, 0]
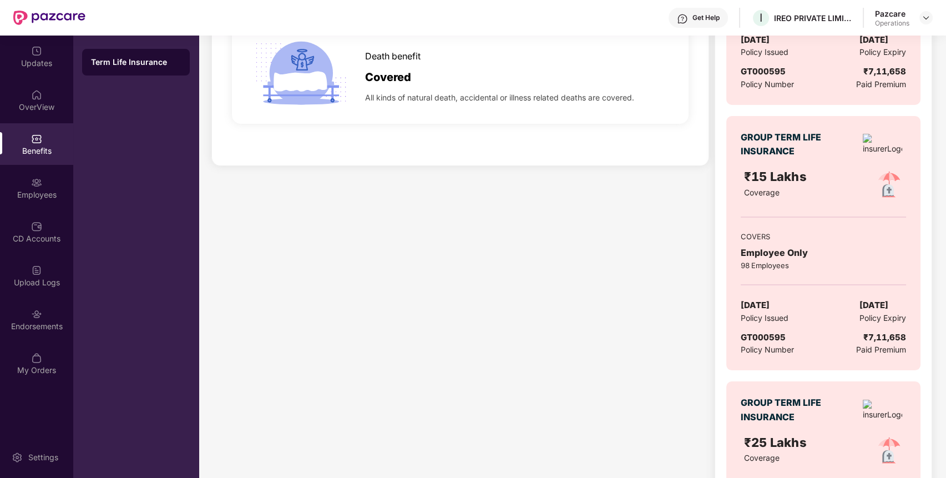
click at [890, 191] on img at bounding box center [889, 185] width 36 height 36
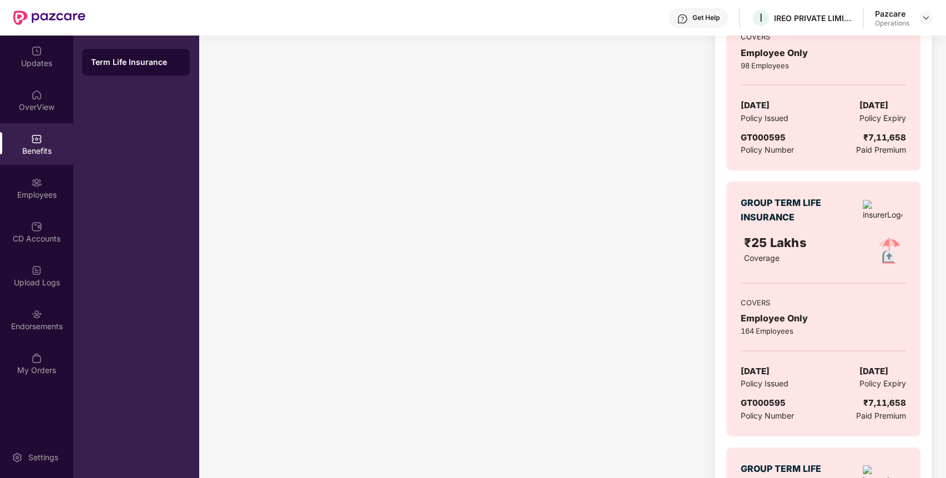
scroll to position [0, 0]
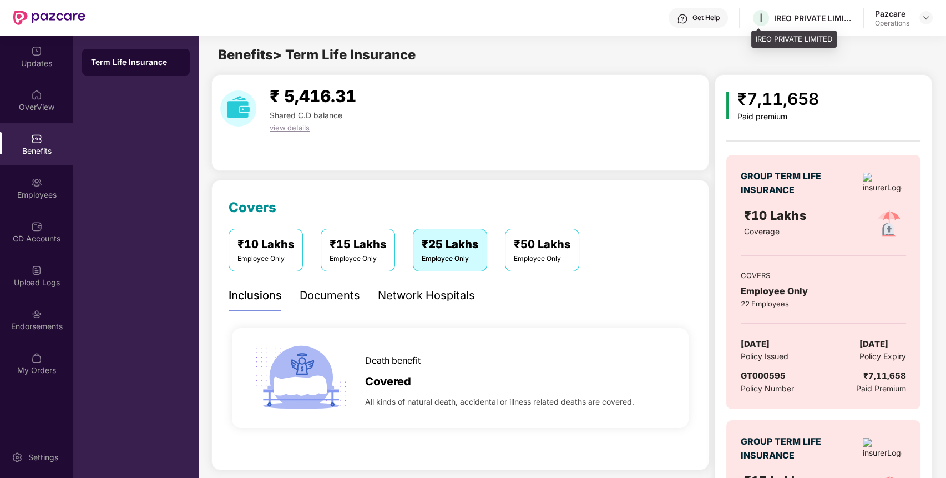
click at [819, 17] on div "IREO PRIVATE LIMITED" at bounding box center [813, 18] width 78 height 11
copy div "IREO PRIVATE LIMITED"
click at [772, 376] on span "GT000595" at bounding box center [763, 375] width 45 height 11
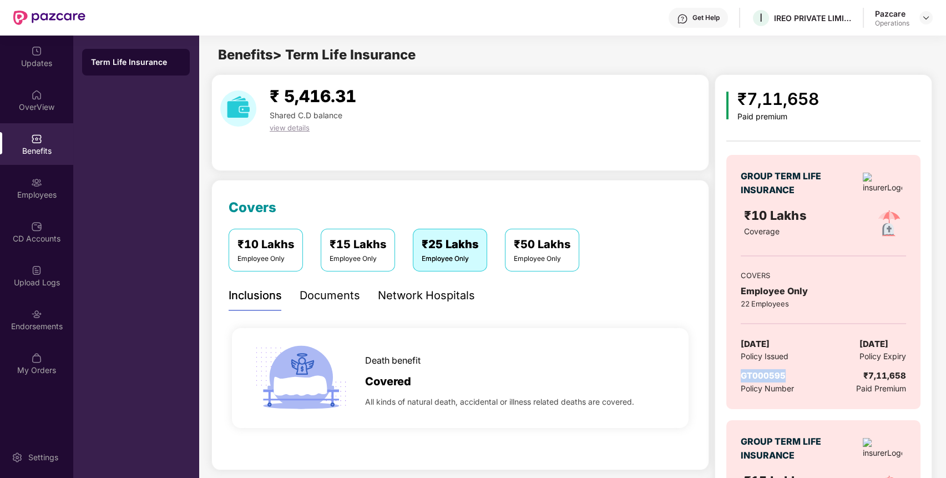
click at [772, 376] on span "GT000595" at bounding box center [763, 375] width 45 height 11
copy span "GT000595"
click at [813, 16] on div "IREO PRIVATE LIMITED" at bounding box center [813, 18] width 78 height 11
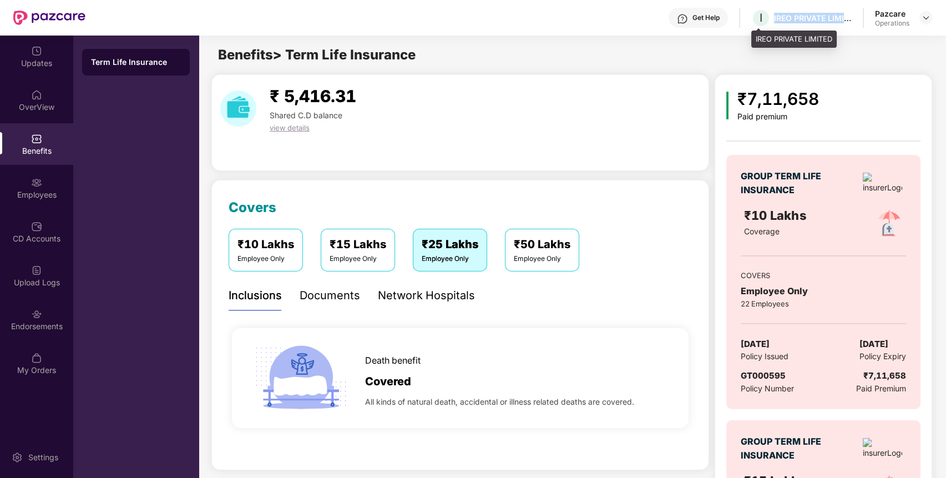
click at [813, 16] on div "IREO PRIVATE LIMITED" at bounding box center [813, 18] width 78 height 11
copy div "IREO PRIVATE LIMITED"
click at [760, 378] on span "GT000595" at bounding box center [763, 375] width 45 height 11
copy span "GT000595"
click at [760, 378] on span "GT000595" at bounding box center [763, 375] width 45 height 11
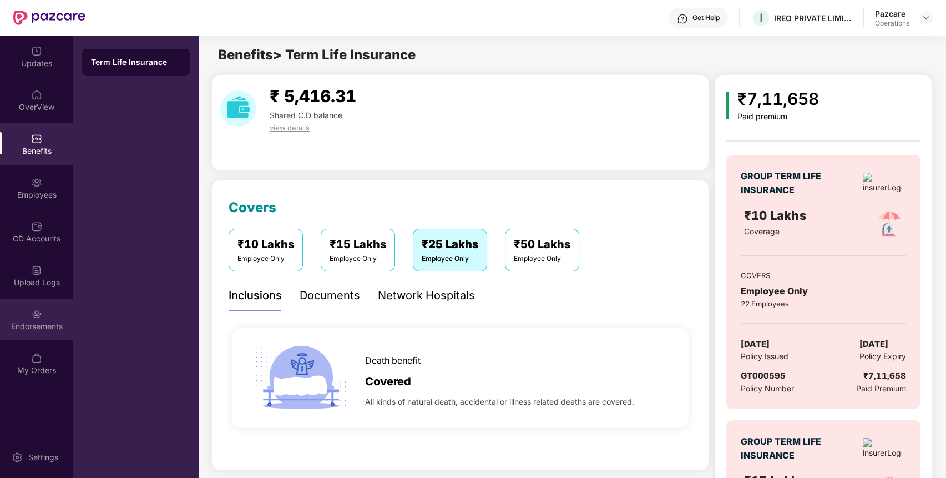
click at [21, 318] on div "Endorsements" at bounding box center [36, 319] width 73 height 42
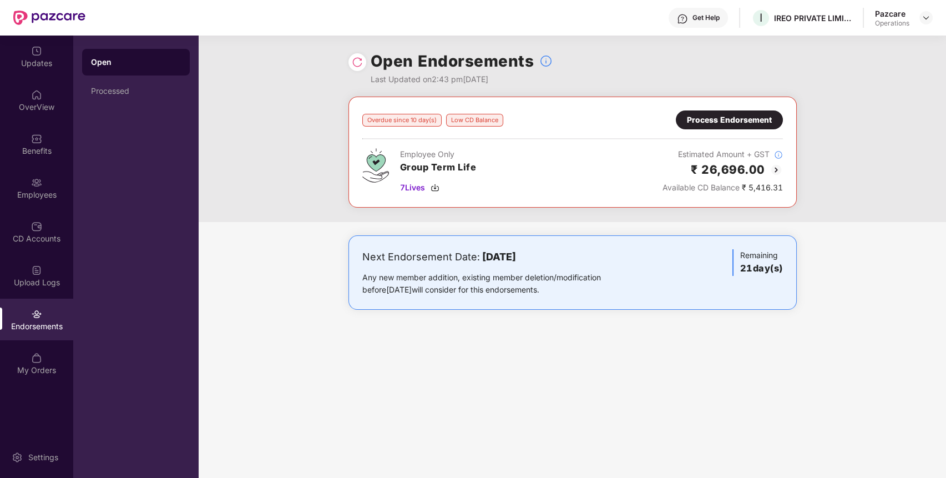
click at [776, 167] on img at bounding box center [775, 169] width 13 height 13
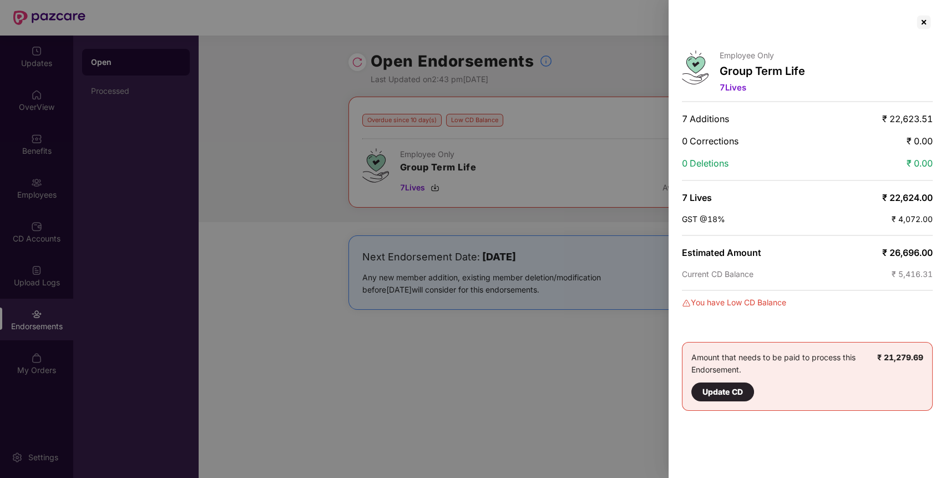
click at [909, 120] on span "₹ 22,623.51" at bounding box center [907, 118] width 50 height 11
copy span "22,623.51"
click at [906, 249] on span "₹ 26,696.00" at bounding box center [907, 252] width 50 height 11
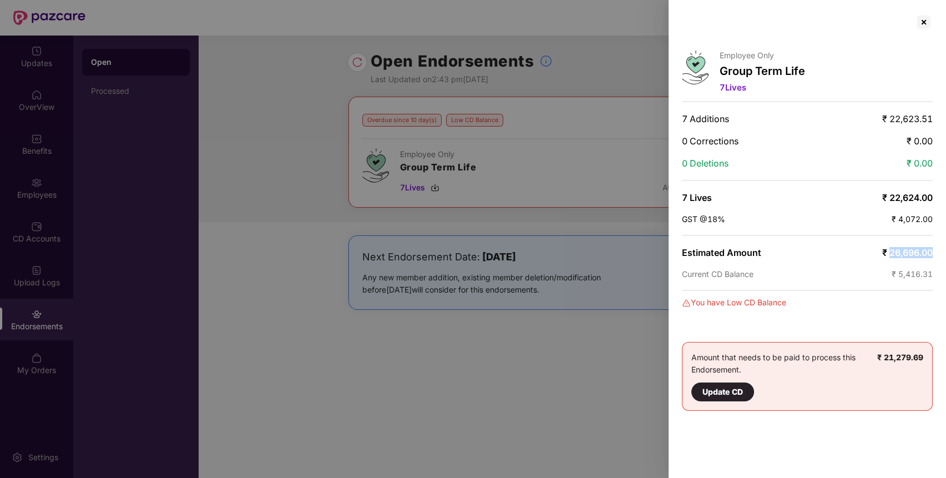
copy span "26,696.00"
click at [915, 272] on span "₹ 5,416.31" at bounding box center [912, 273] width 41 height 9
copy span "5,416.31"
click at [923, 21] on div at bounding box center [924, 22] width 18 height 18
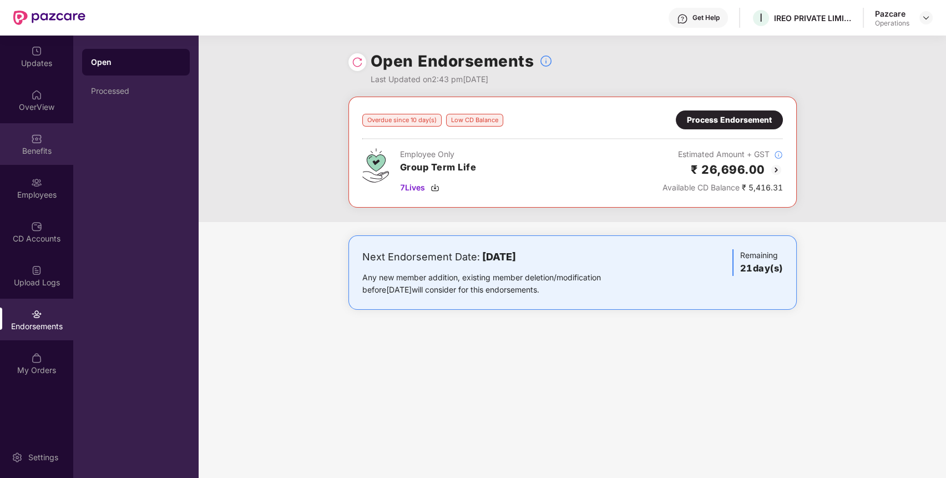
click at [51, 139] on div "Benefits" at bounding box center [36, 144] width 73 height 42
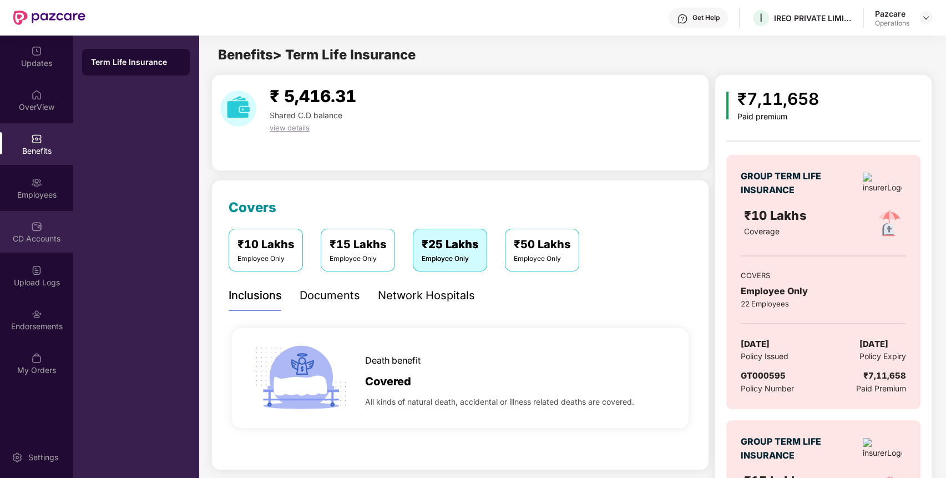
click at [45, 222] on div "CD Accounts" at bounding box center [36, 232] width 73 height 42
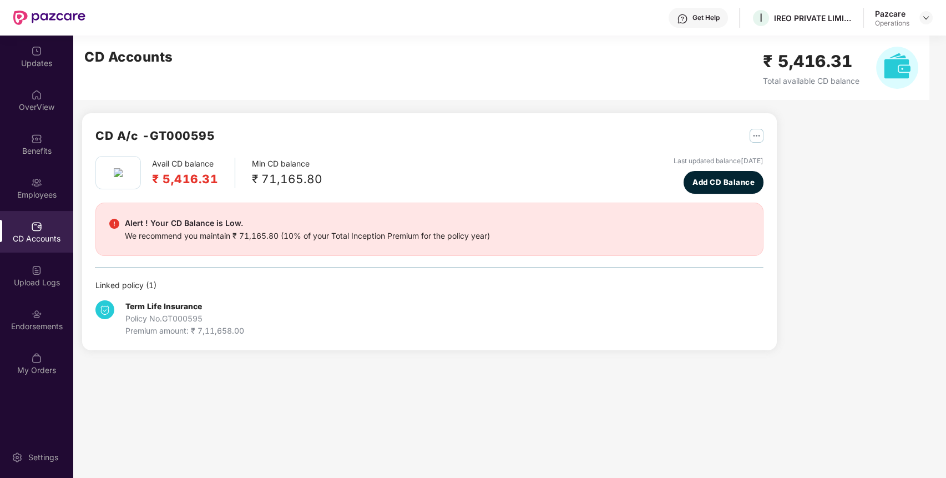
click at [223, 326] on div "Premium amount: ₹ 7,11,658.00" at bounding box center [184, 331] width 119 height 12
copy div "7,11,658.00"
click at [223, 326] on div "Premium amount: ₹ 7,11,658.00" at bounding box center [184, 331] width 119 height 12
click at [26, 310] on div "Endorsements" at bounding box center [36, 319] width 73 height 42
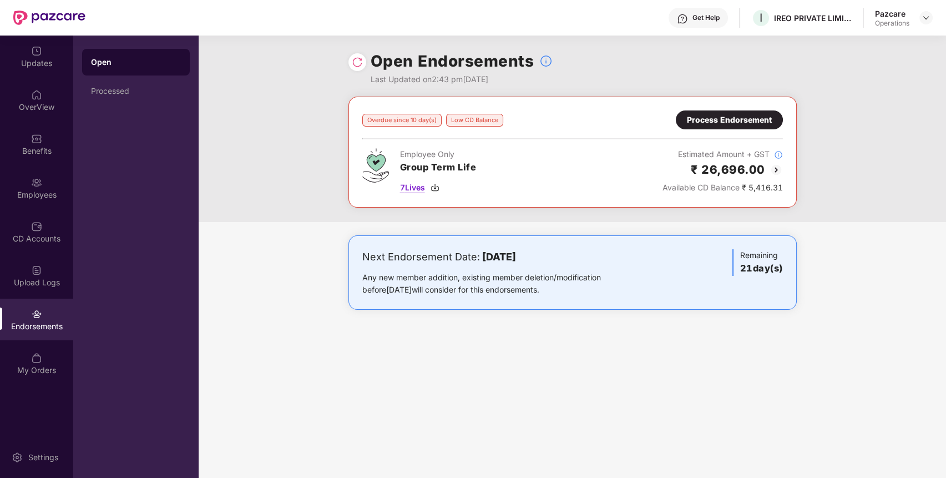
click at [417, 186] on span "7 Lives" at bounding box center [412, 187] width 25 height 12
